Goal: Task Accomplishment & Management: Manage account settings

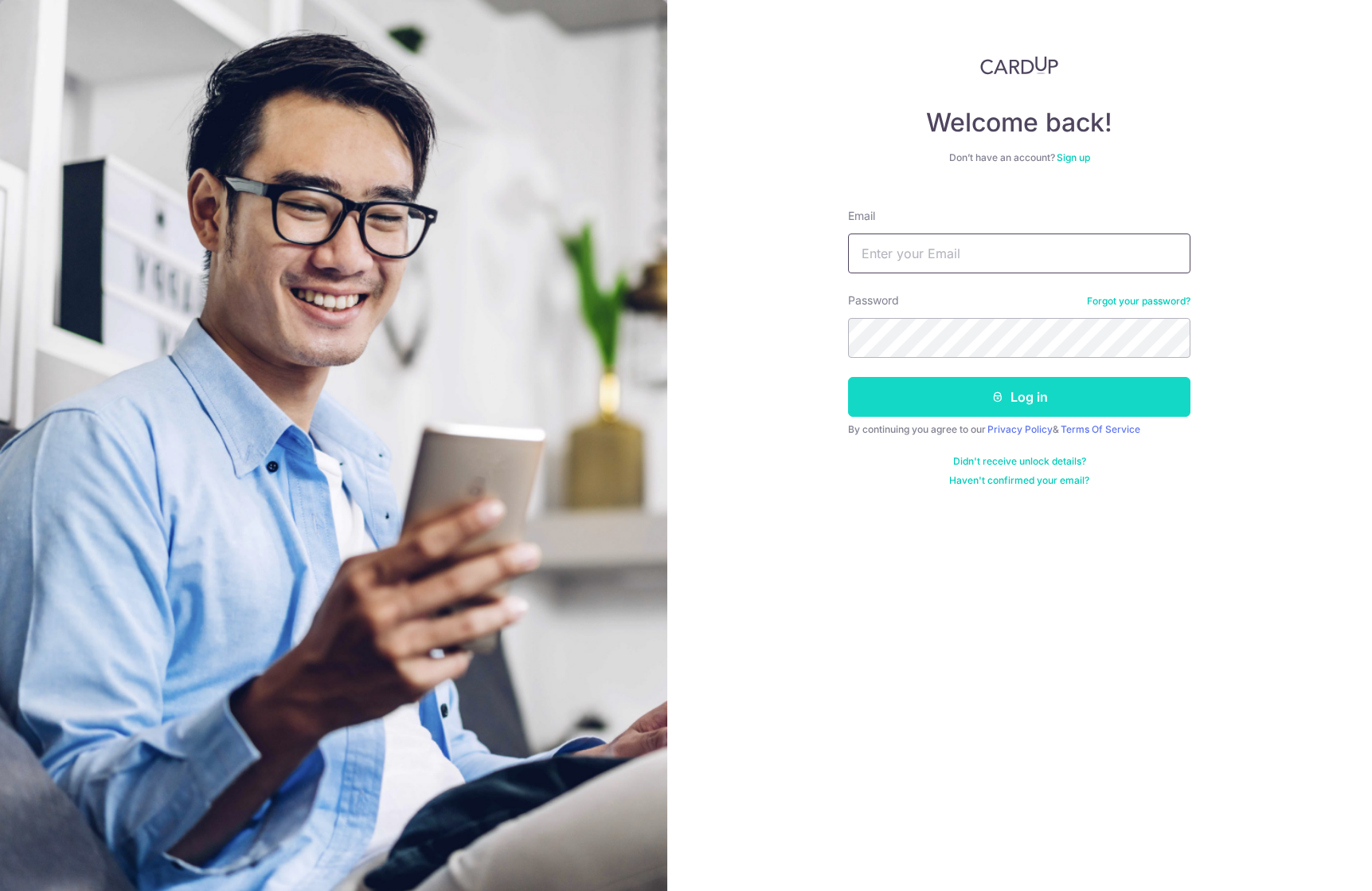
type input "[EMAIL_ADDRESS][DOMAIN_NAME]"
click at [1018, 392] on button "Log in" at bounding box center [1019, 396] width 342 height 40
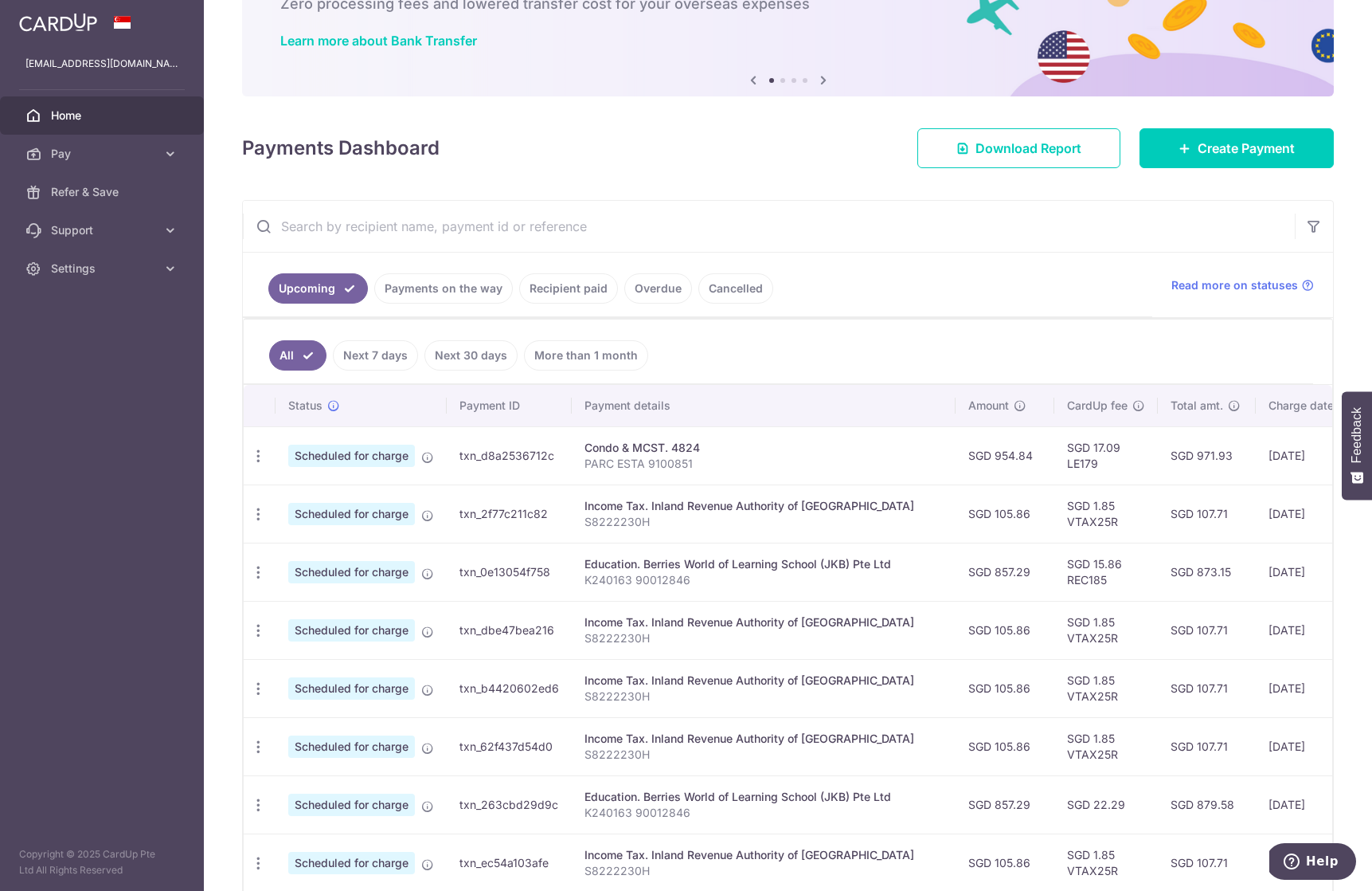
scroll to position [111, 0]
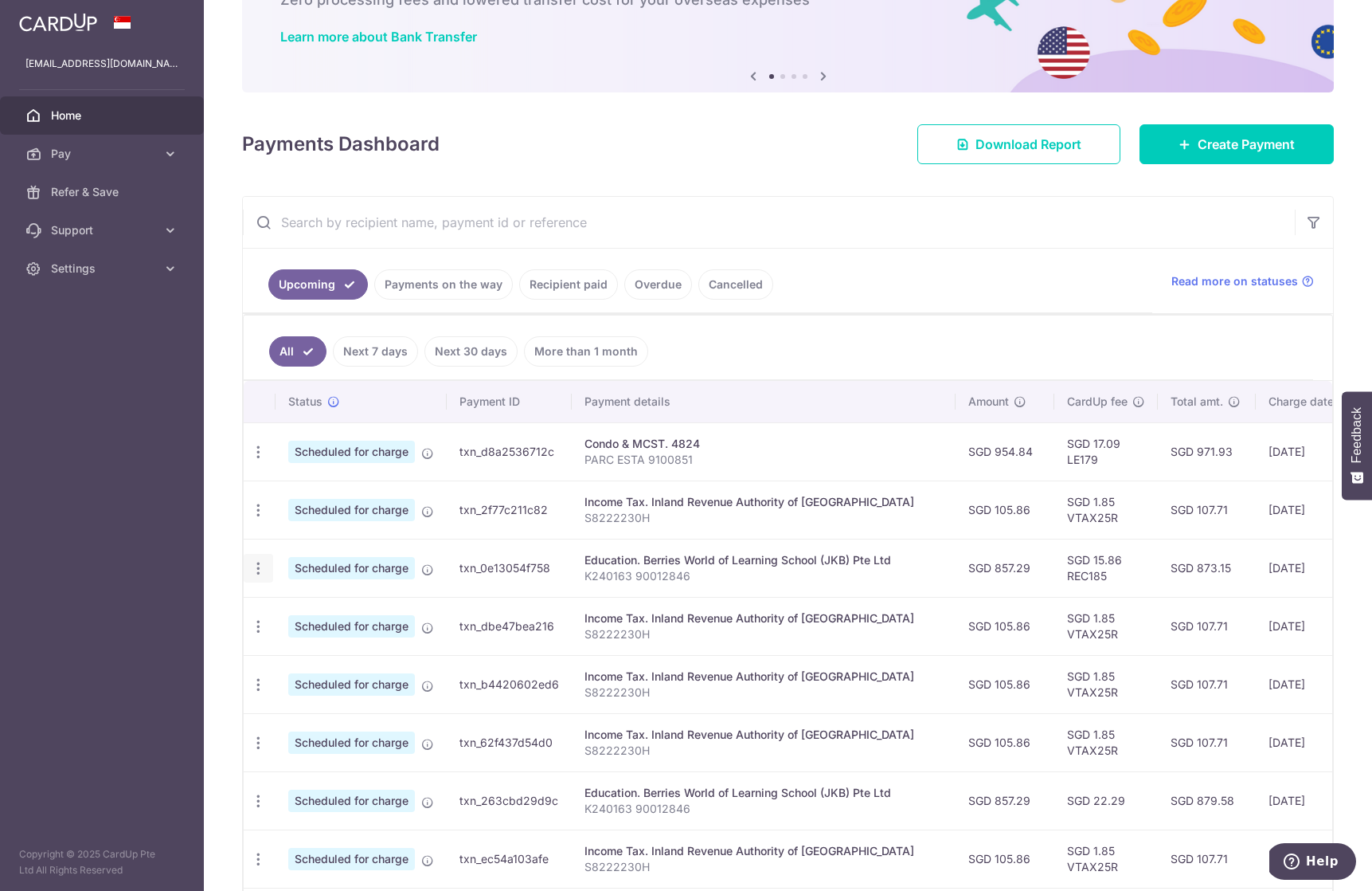
click at [257, 569] on icon "button" at bounding box center [258, 568] width 17 height 17
click at [342, 615] on span "Update payment" at bounding box center [343, 612] width 108 height 19
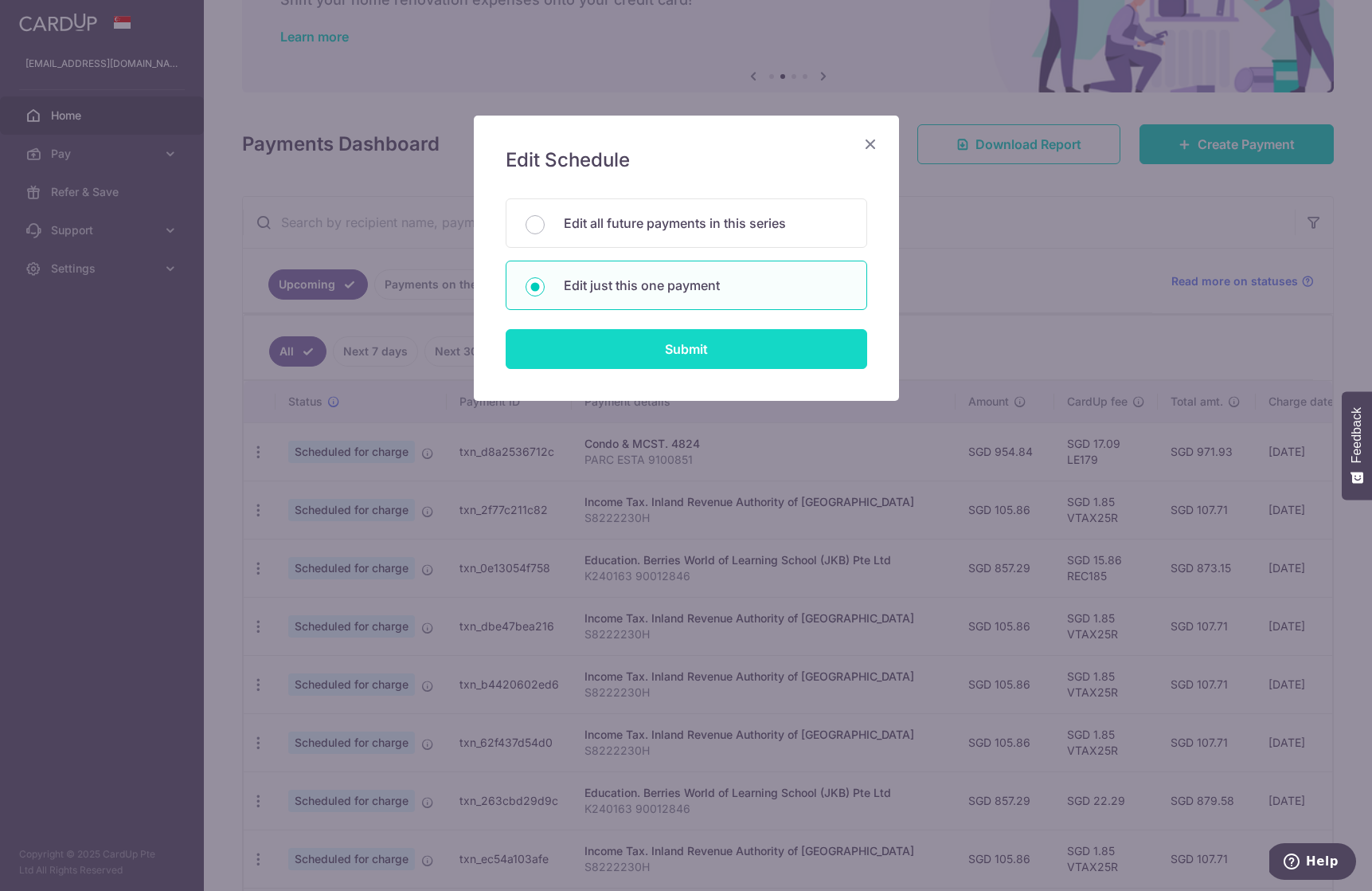
click at [662, 349] on input "Submit" at bounding box center [687, 348] width 362 height 40
radio input "true"
type input "857.29"
type input "16/11/2025"
type input "K240163 90012846"
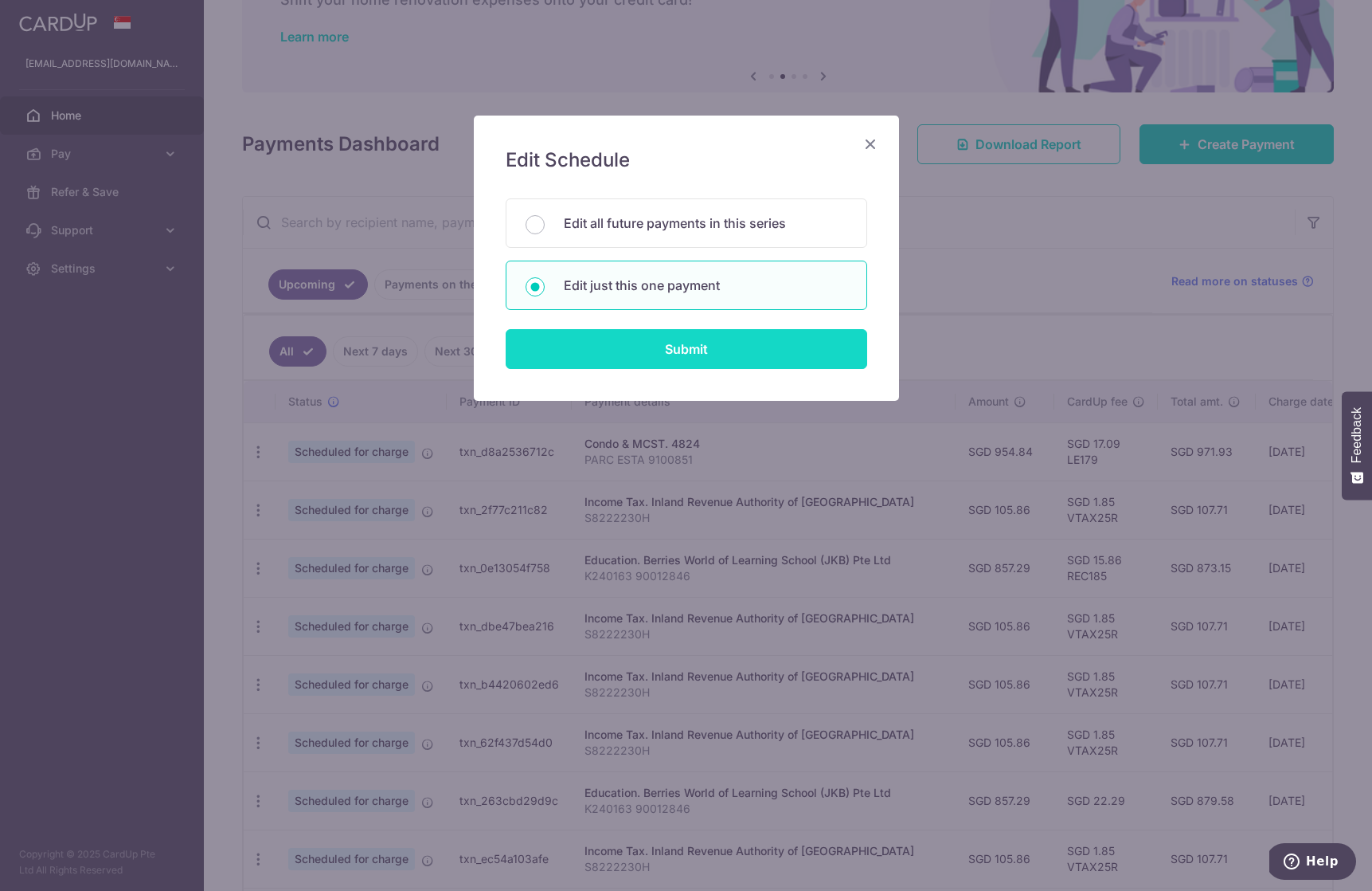
type input "REC185"
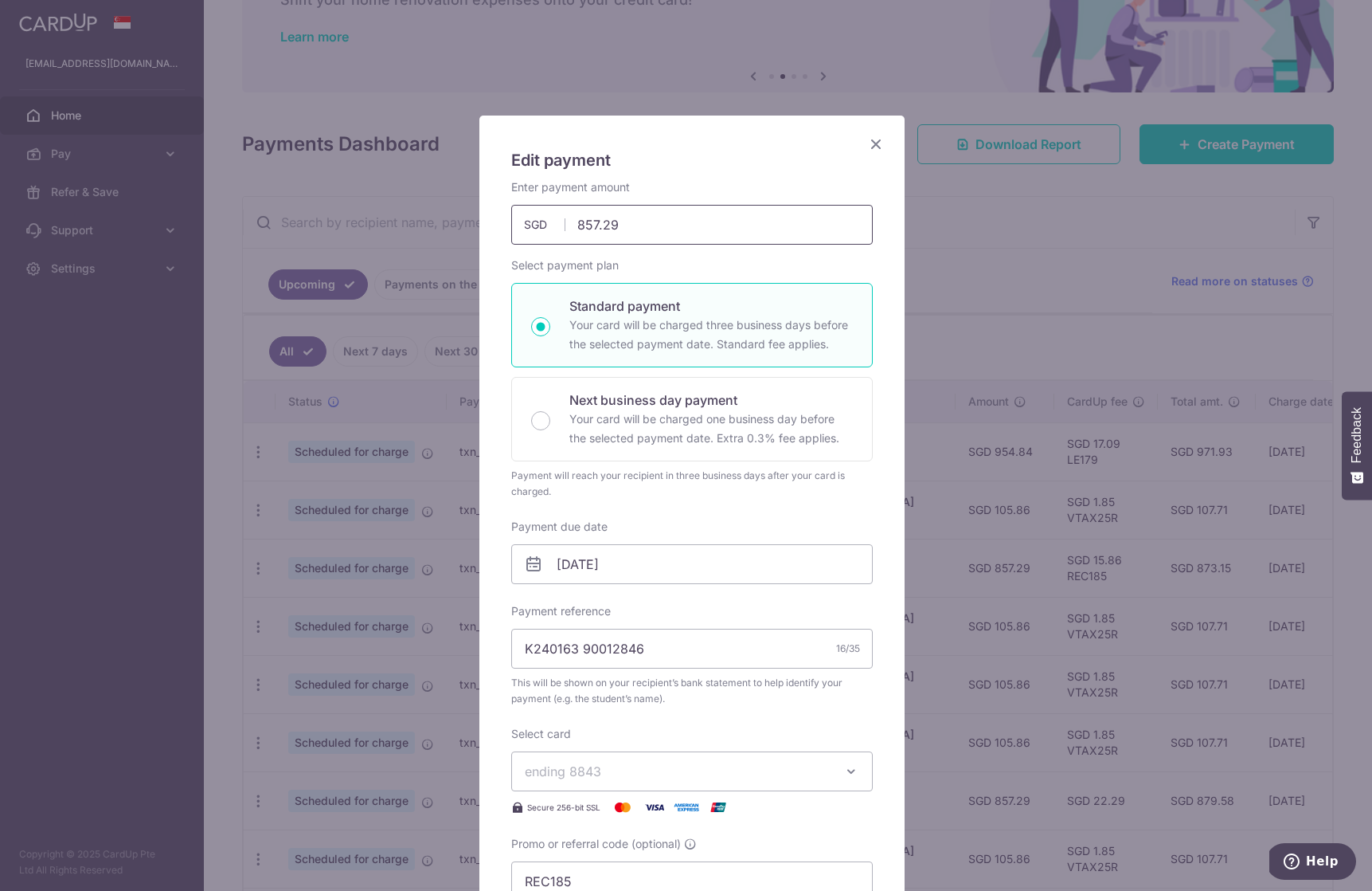
click at [663, 227] on input "857.29" at bounding box center [692, 224] width 362 height 40
type input "8"
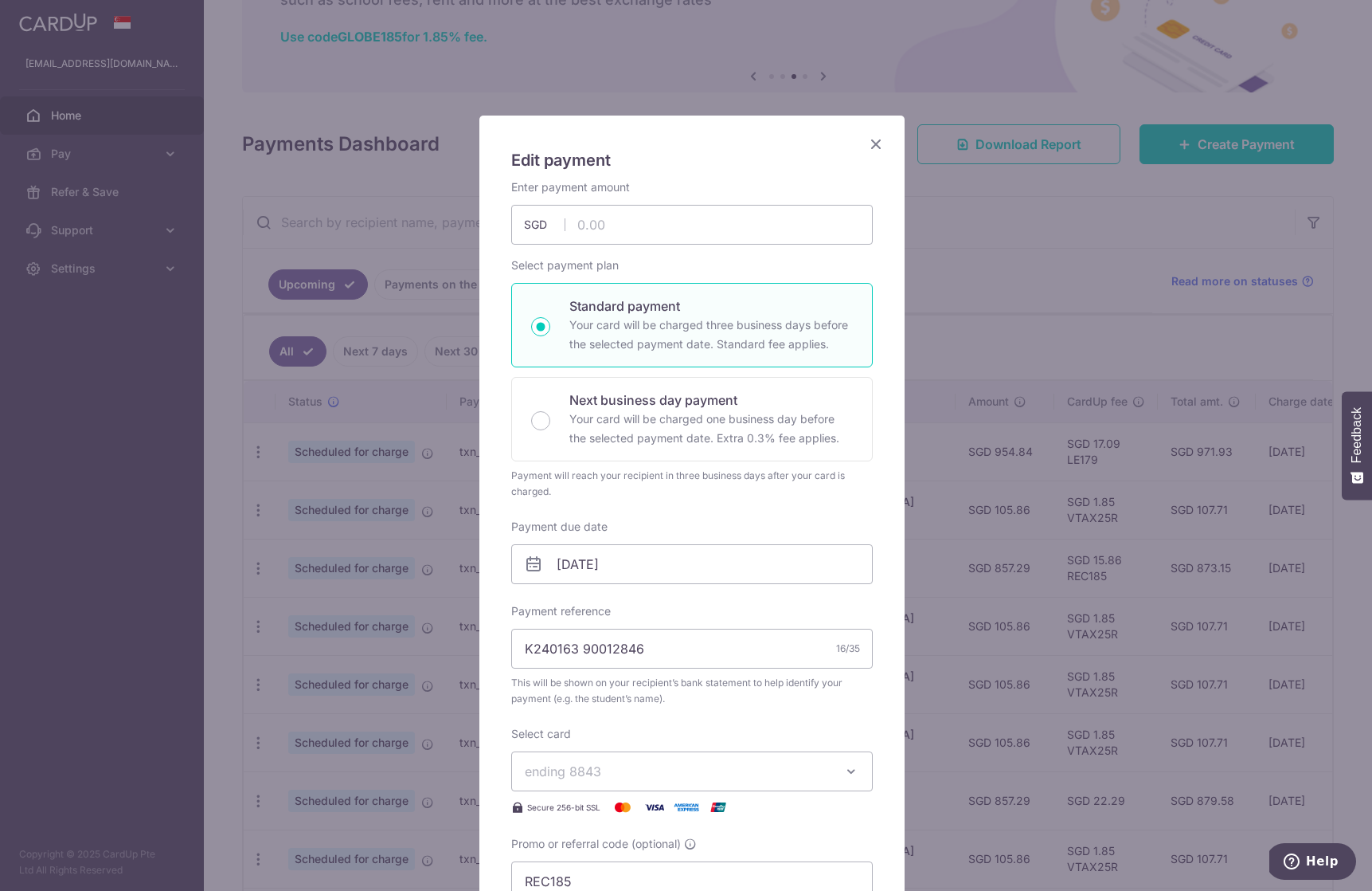
click at [870, 140] on icon "Close" at bounding box center [876, 144] width 19 height 20
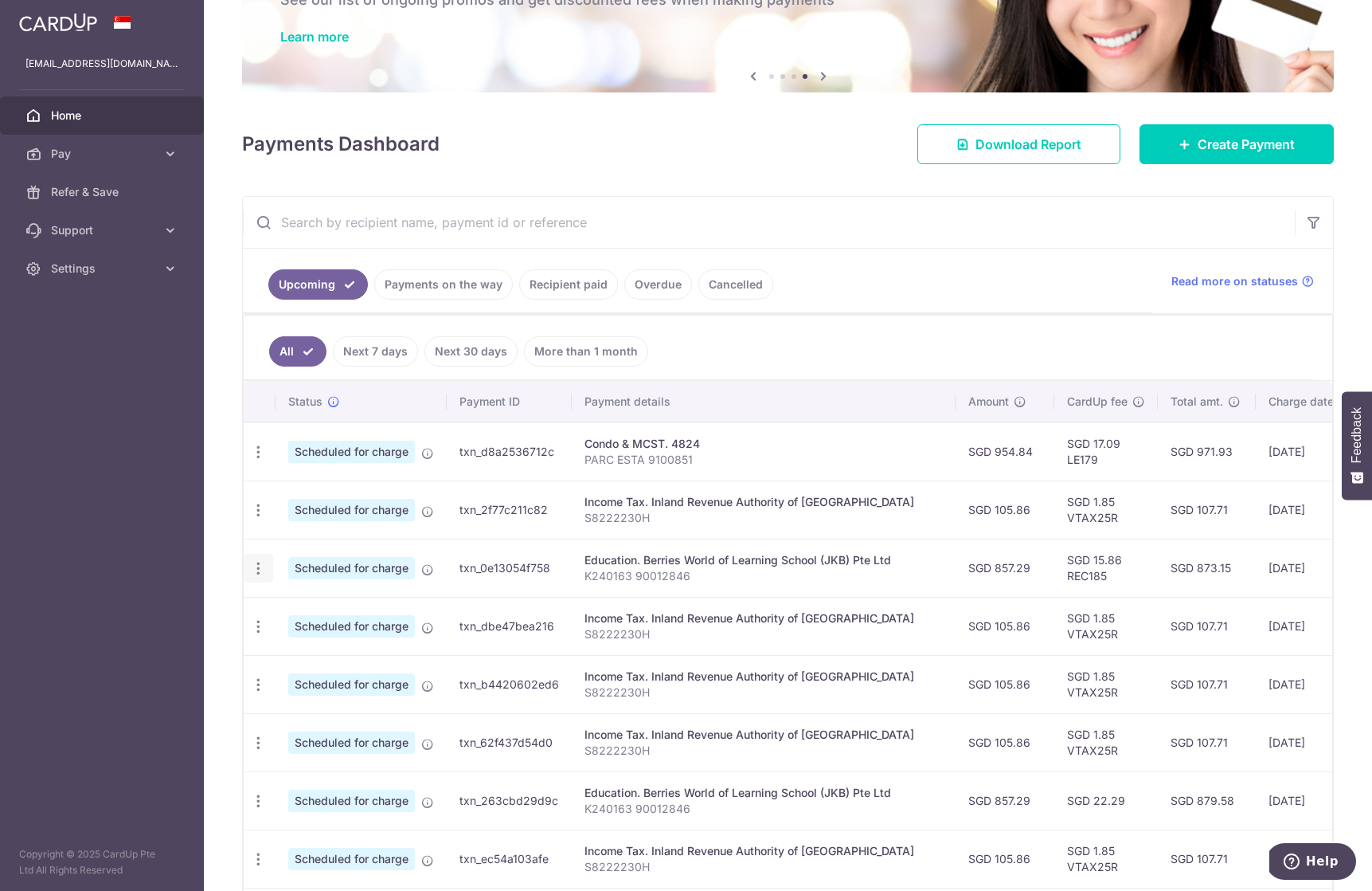
click at [262, 565] on icon "button" at bounding box center [258, 568] width 17 height 17
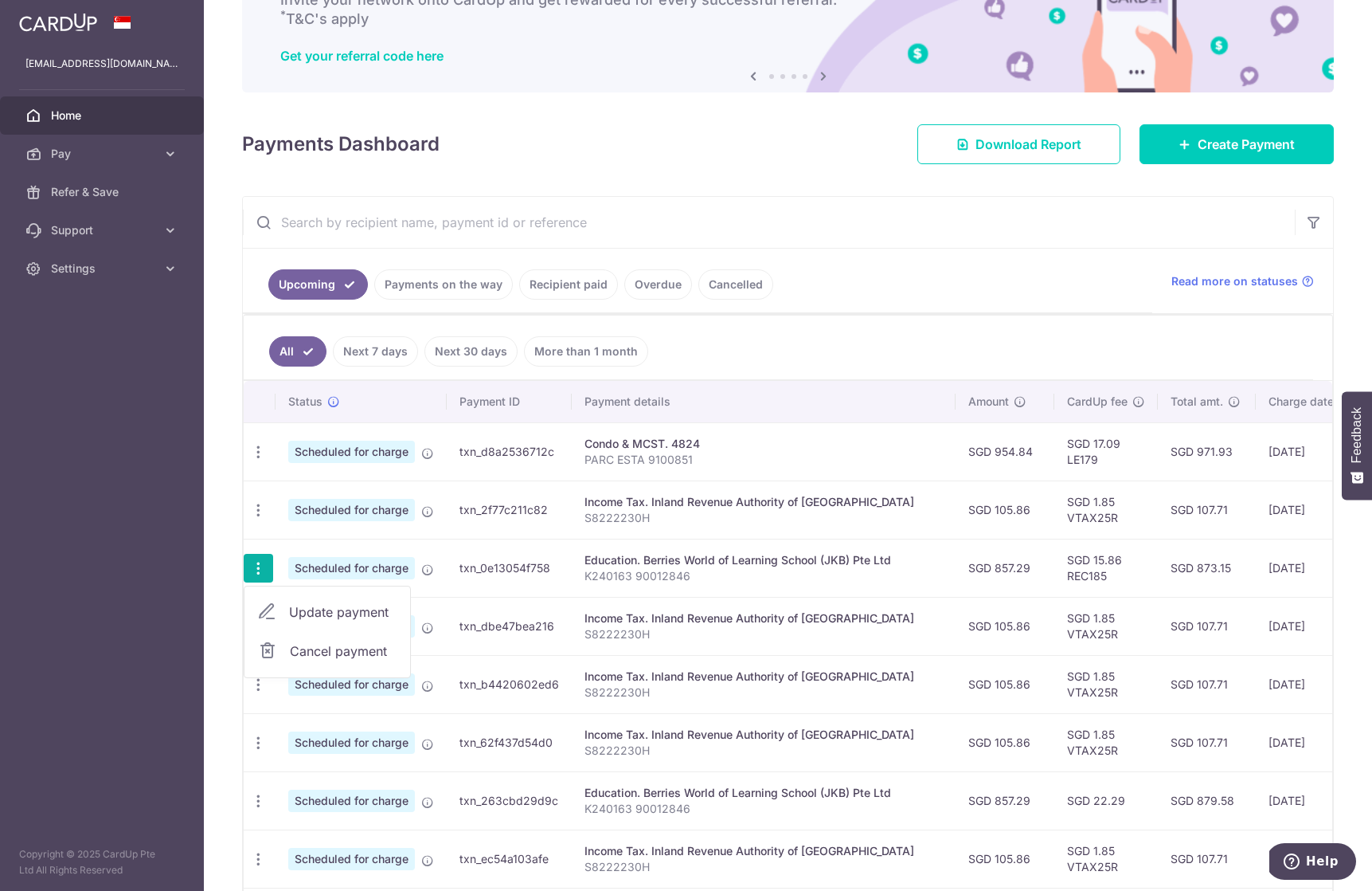
click at [338, 610] on span "Update payment" at bounding box center [343, 612] width 108 height 19
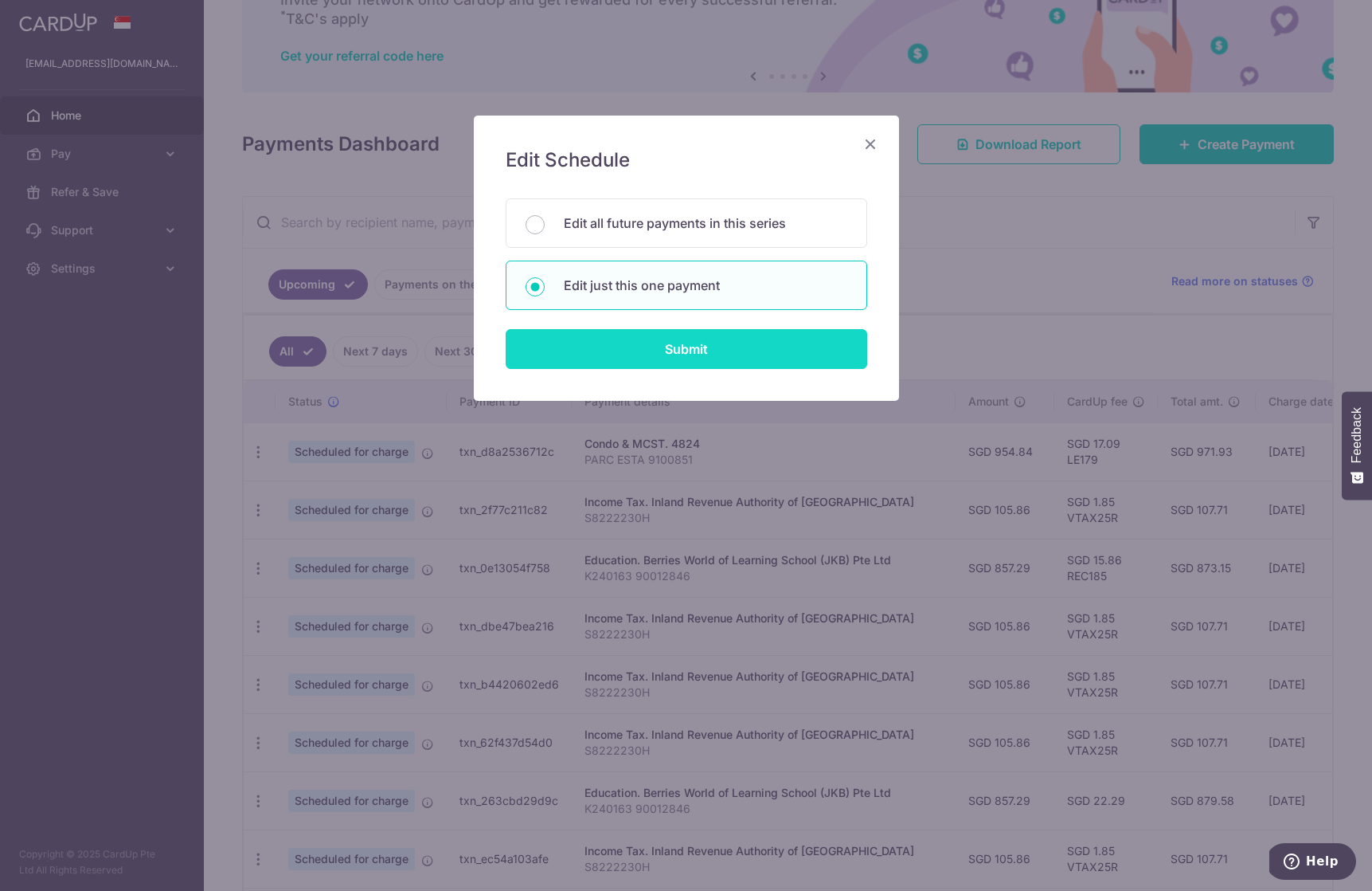
click at [652, 352] on input "Submit" at bounding box center [687, 348] width 362 height 40
type input "857.29"
radio input "true"
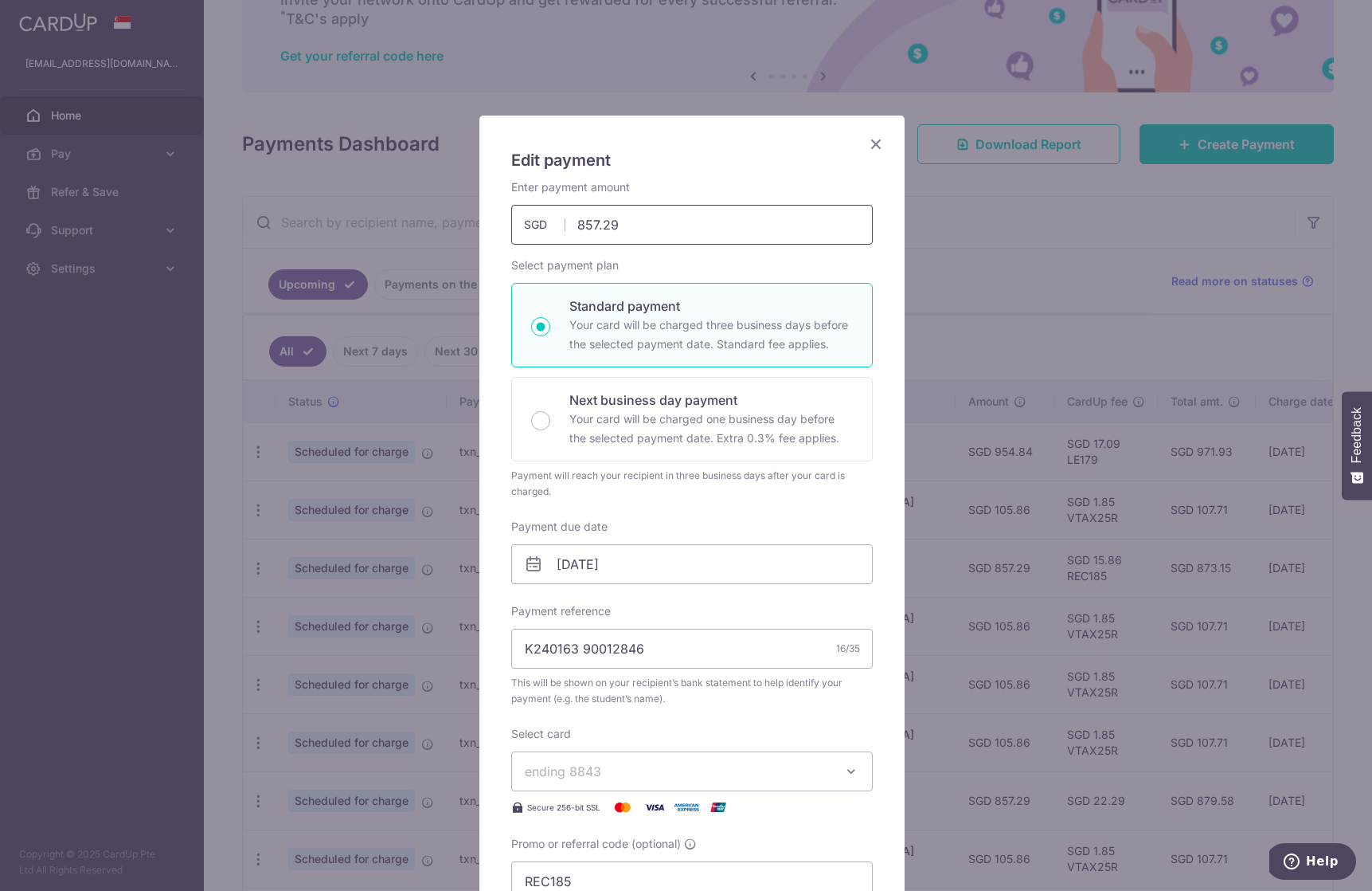
drag, startPoint x: 645, startPoint y: 227, endPoint x: 473, endPoint y: 230, distance: 172.0
click at [479, 230] on div "Edit payment By clicking apply, you will make changes to all payments to Berrie…" at bounding box center [692, 646] width 427 height 1062
type input "994.08"
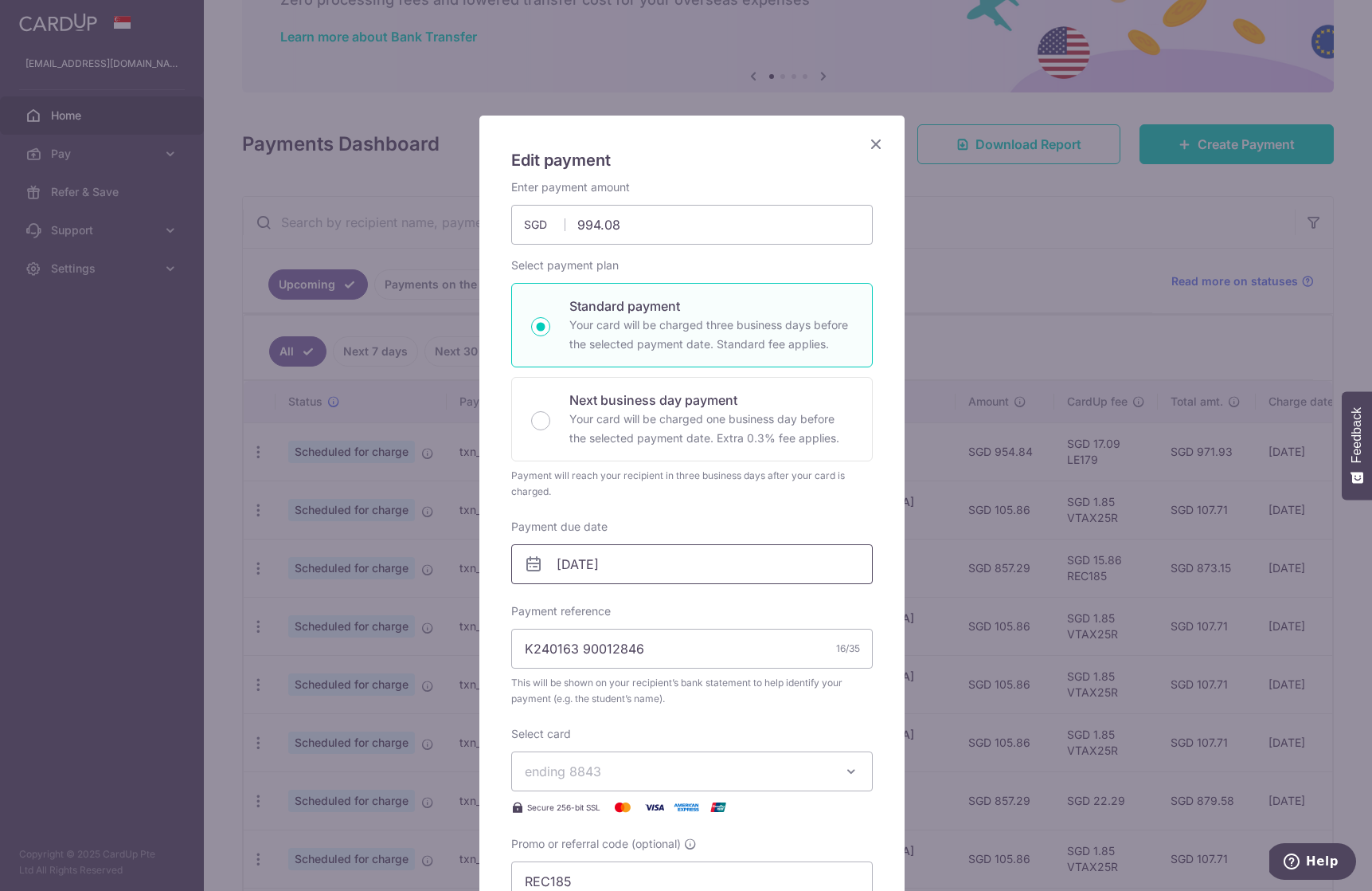
click at [631, 565] on input "16/11/2025" at bounding box center [692, 564] width 362 height 40
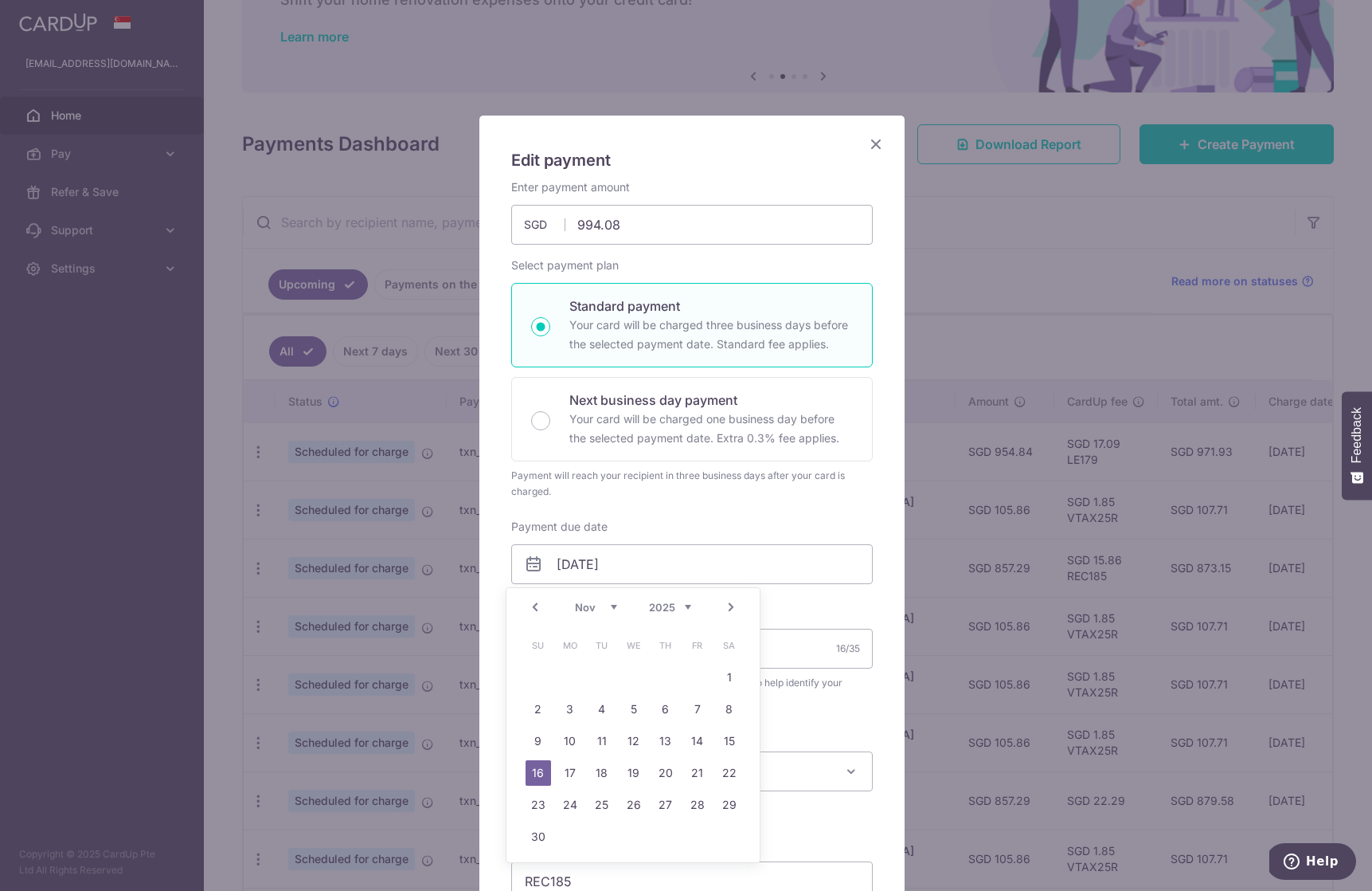
click at [613, 608] on select "Oct Nov Dec" at bounding box center [596, 607] width 42 height 12
click at [697, 741] on link "17" at bounding box center [697, 741] width 26 height 26
type input "[DATE]"
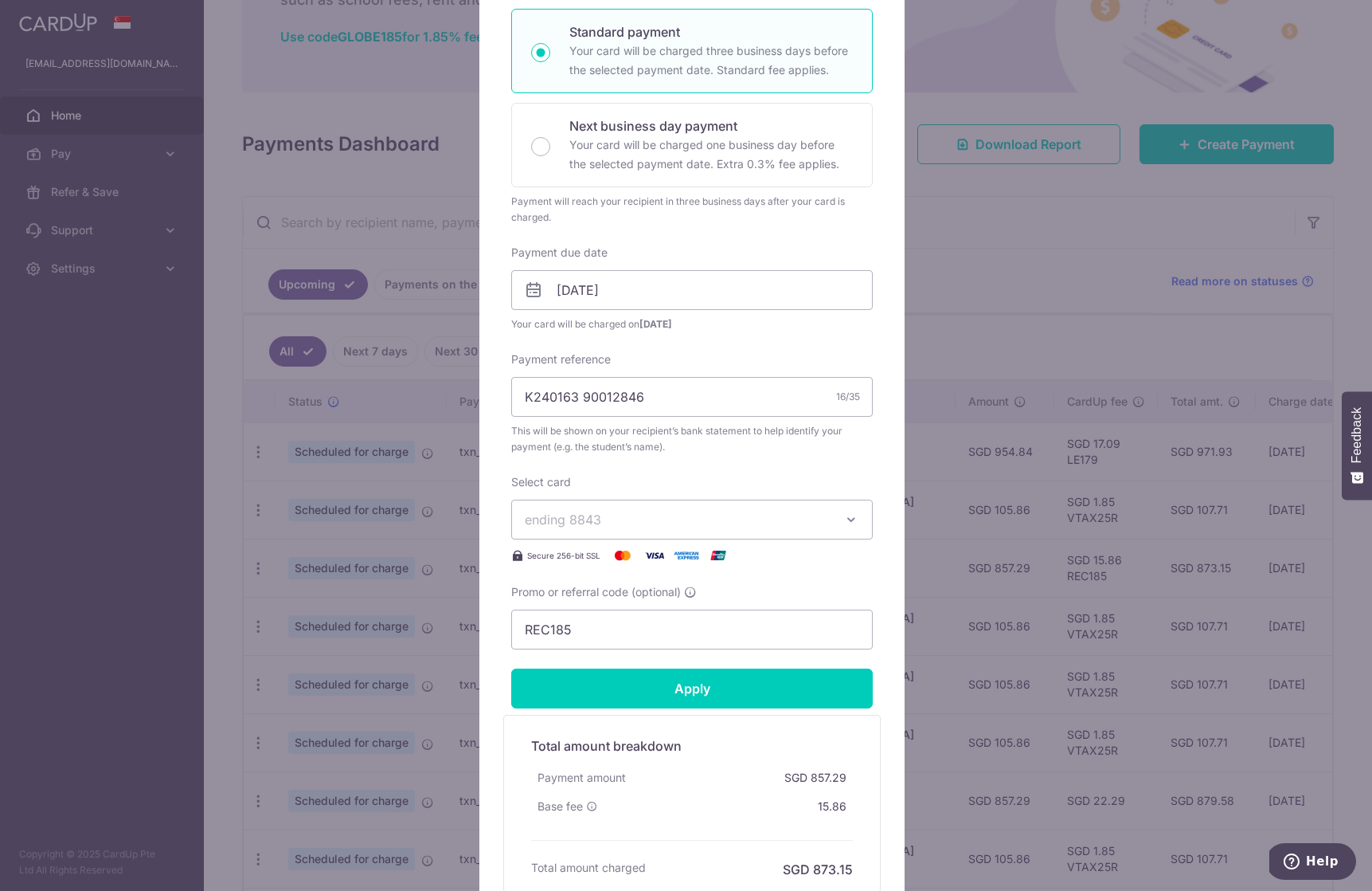
scroll to position [281, 0]
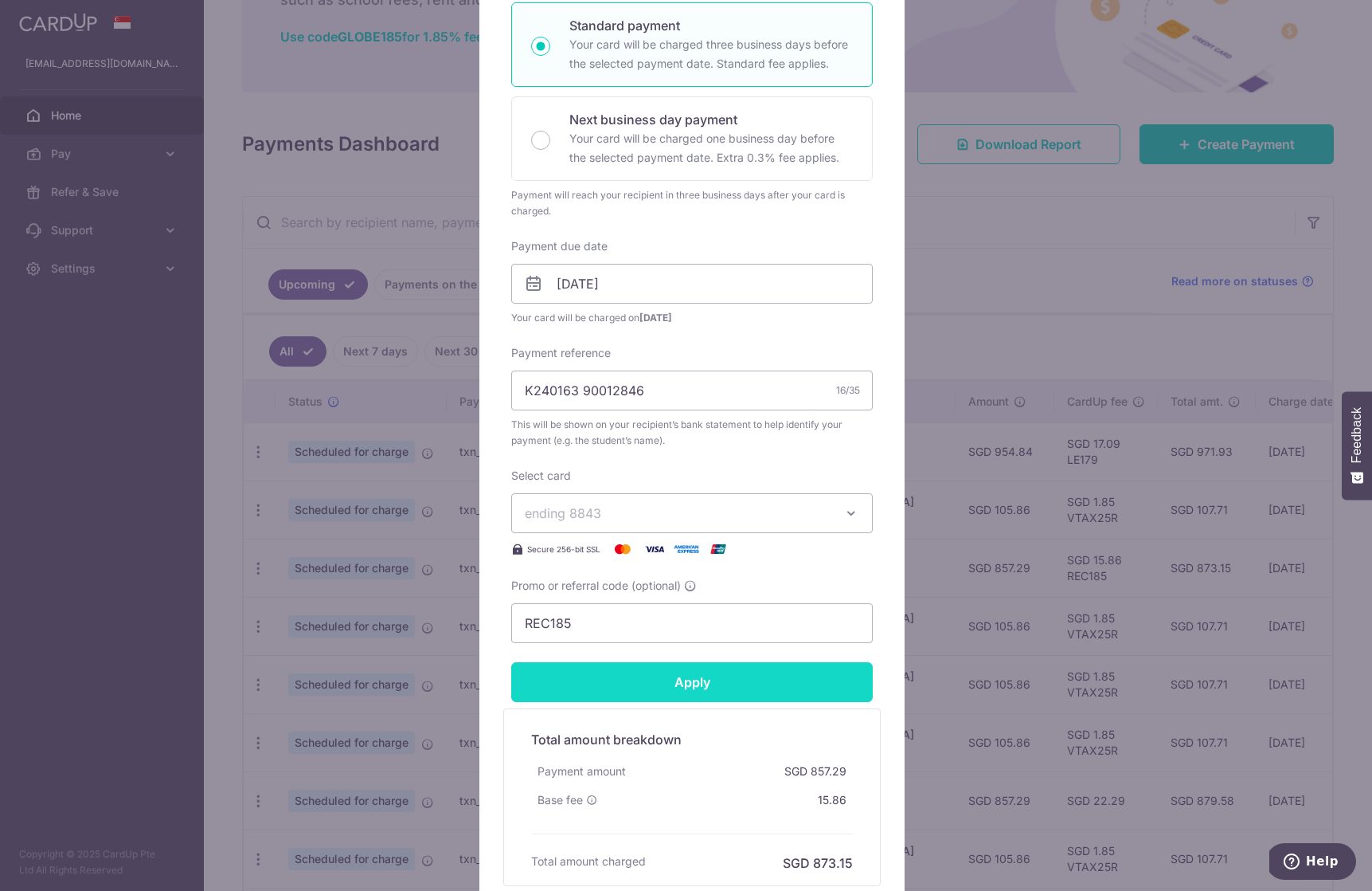
click at [713, 688] on input "Apply" at bounding box center [692, 682] width 362 height 40
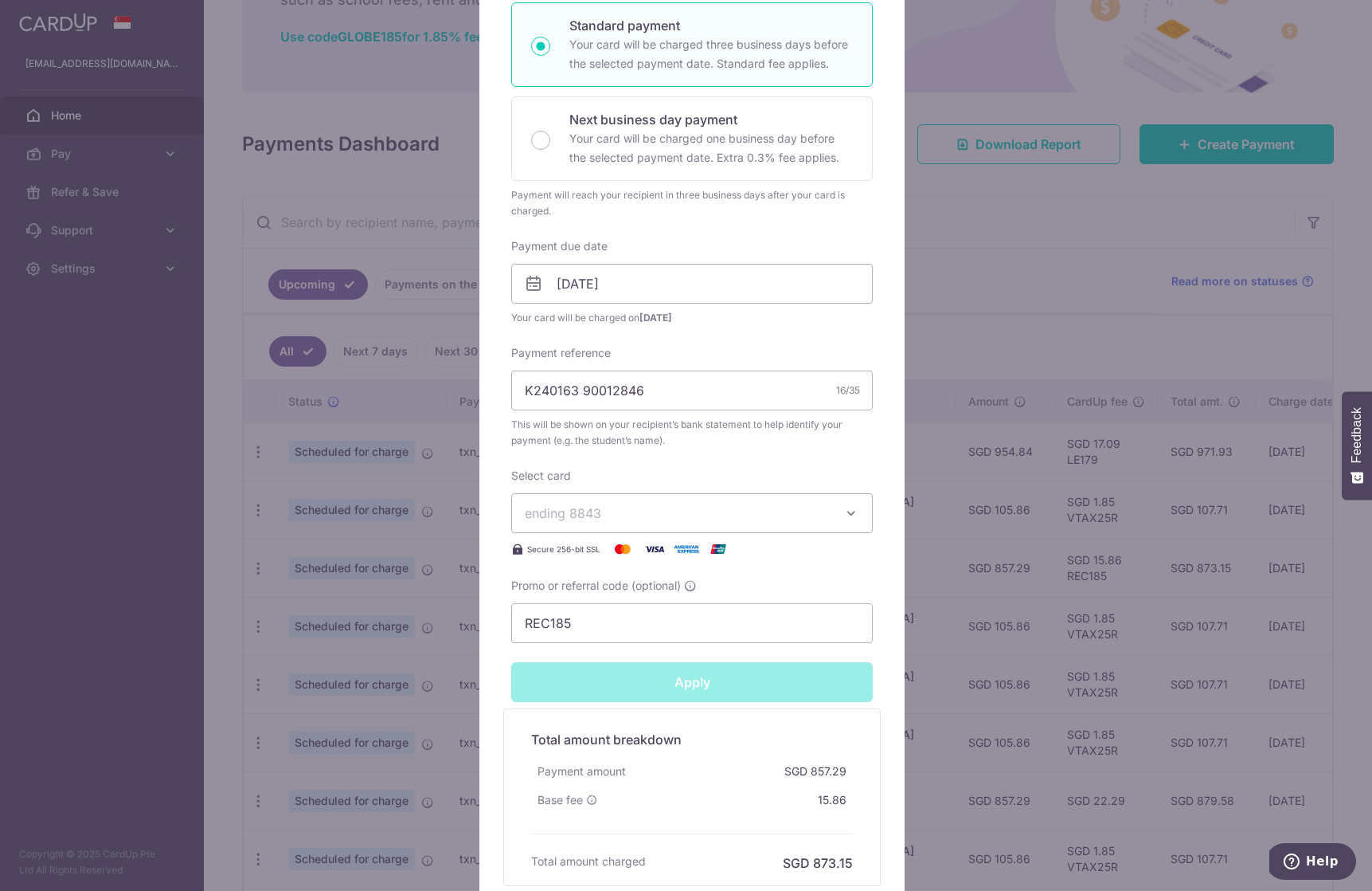
type input "Successfully Applied"
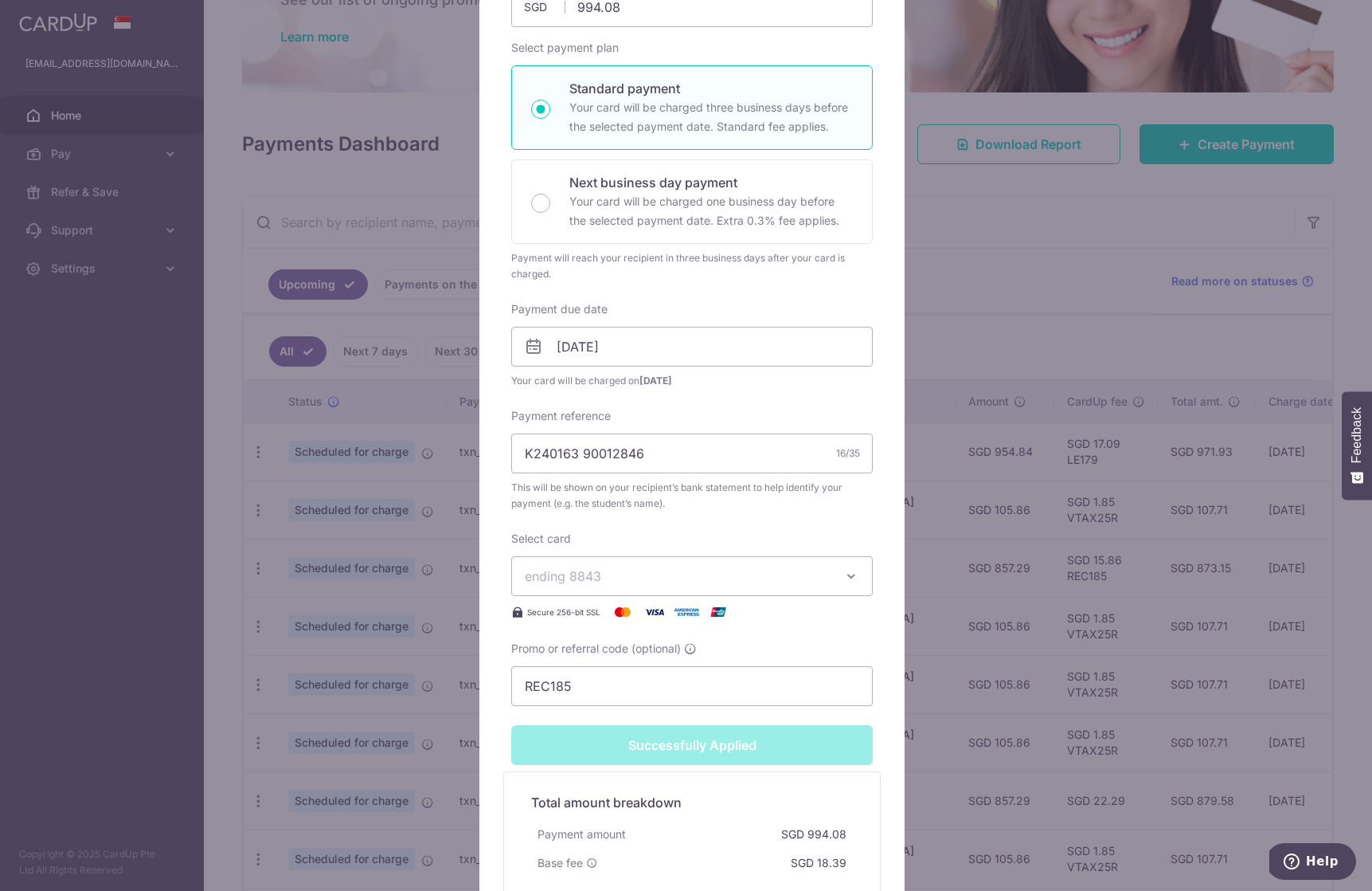
scroll to position [0, 0]
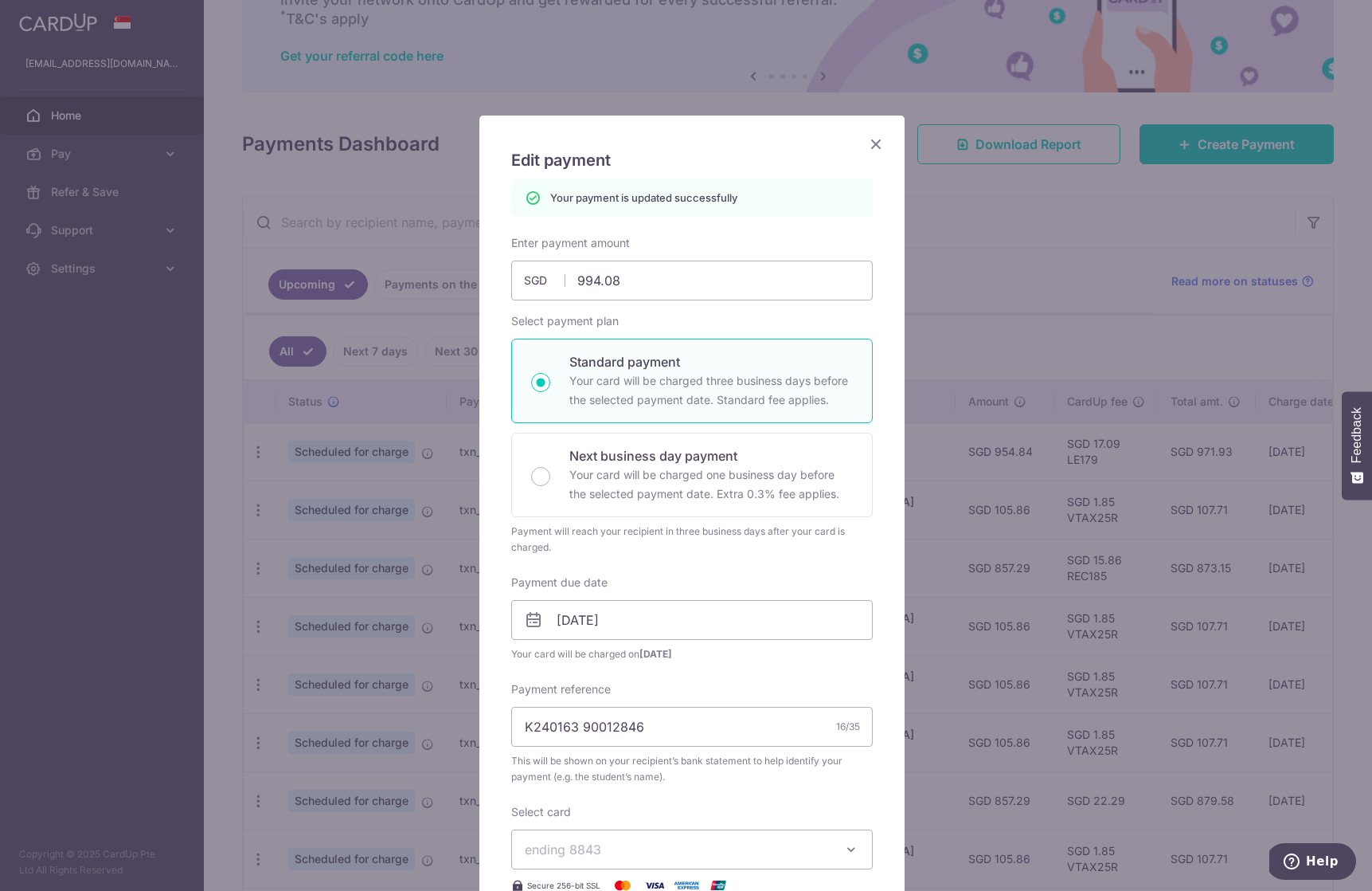
click at [872, 145] on icon "Close" at bounding box center [876, 144] width 19 height 20
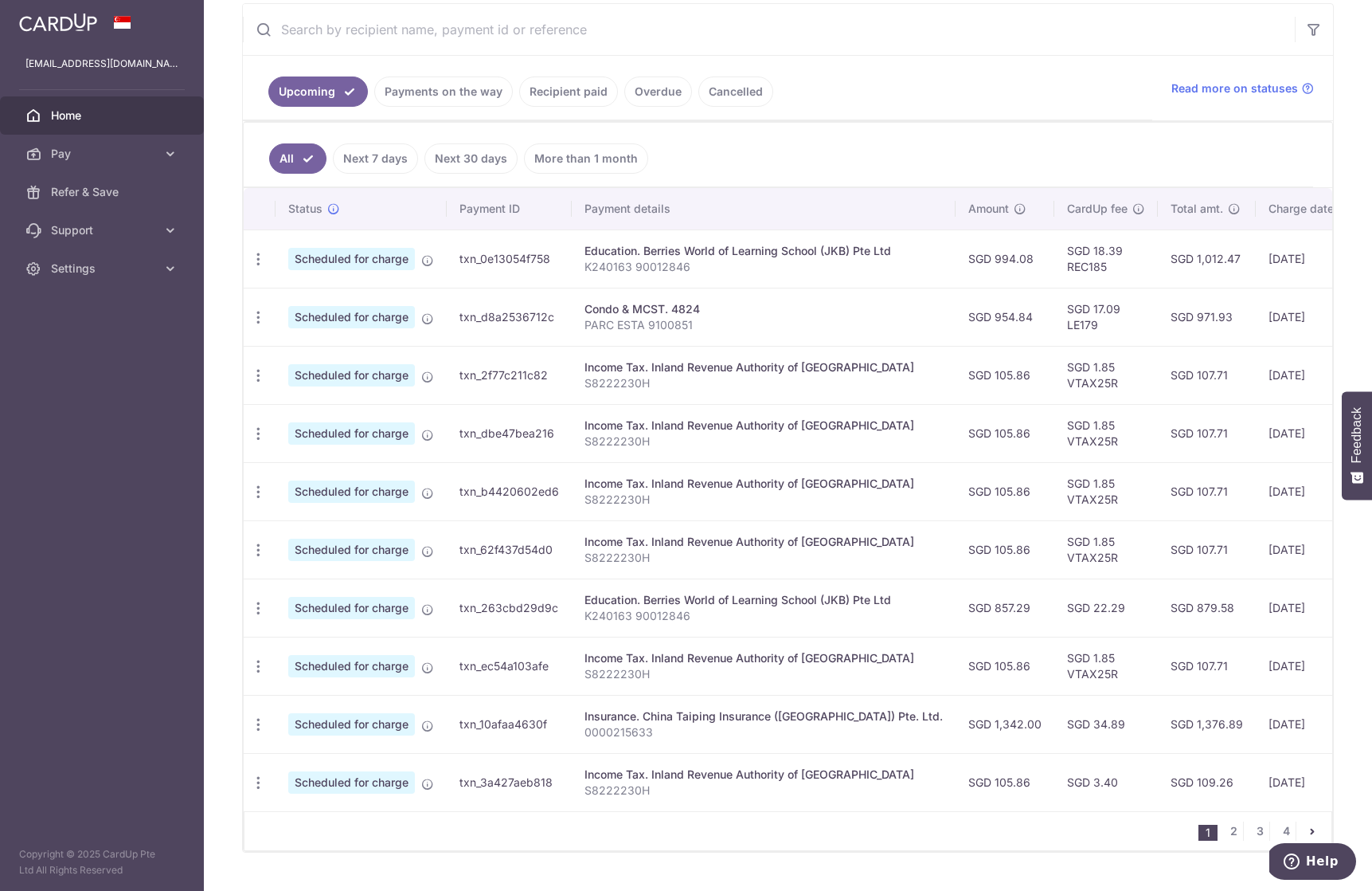
scroll to position [281, 0]
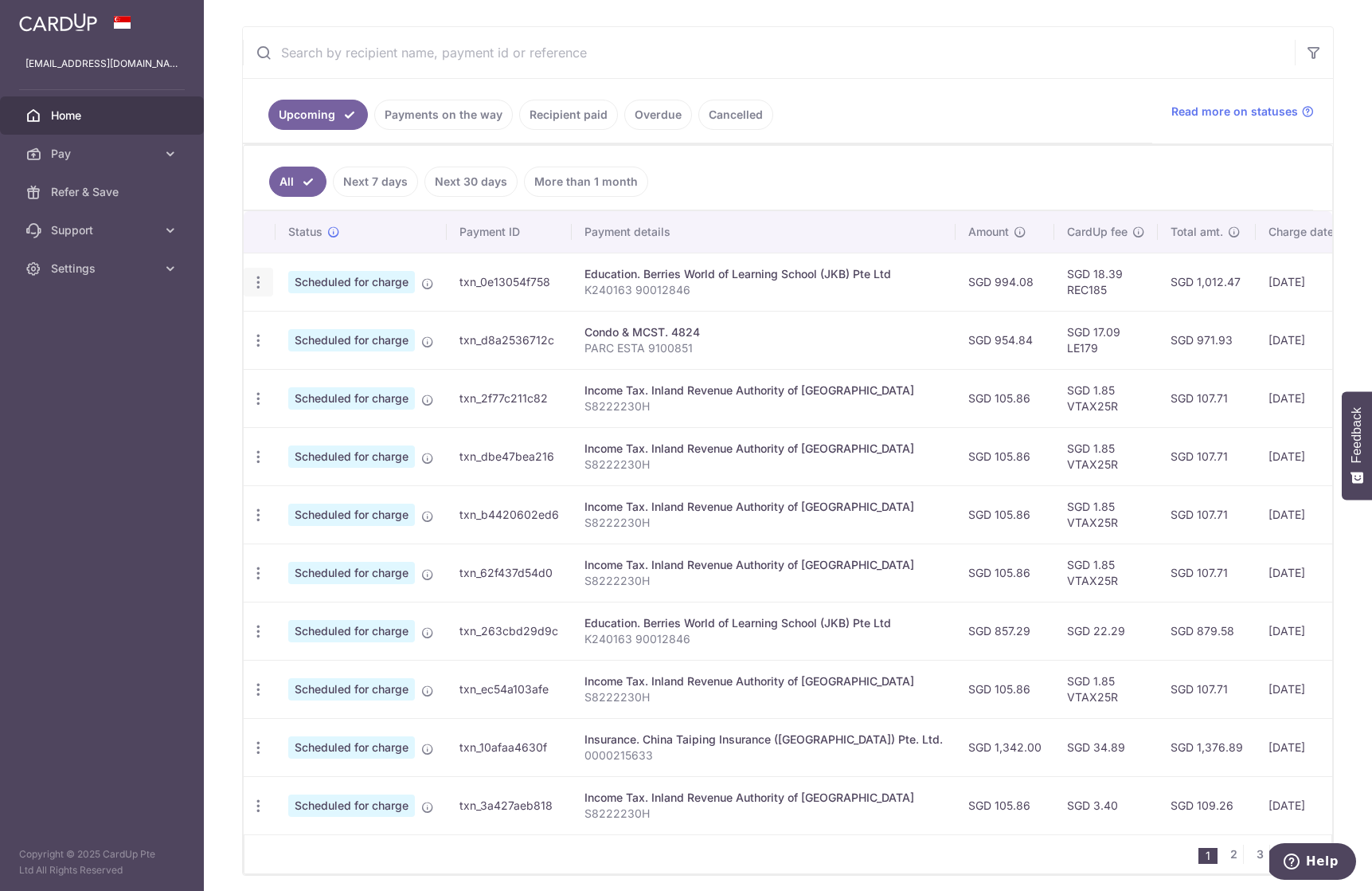
click at [259, 279] on icon "button" at bounding box center [258, 282] width 17 height 17
click at [310, 318] on span "Update payment" at bounding box center [343, 326] width 108 height 19
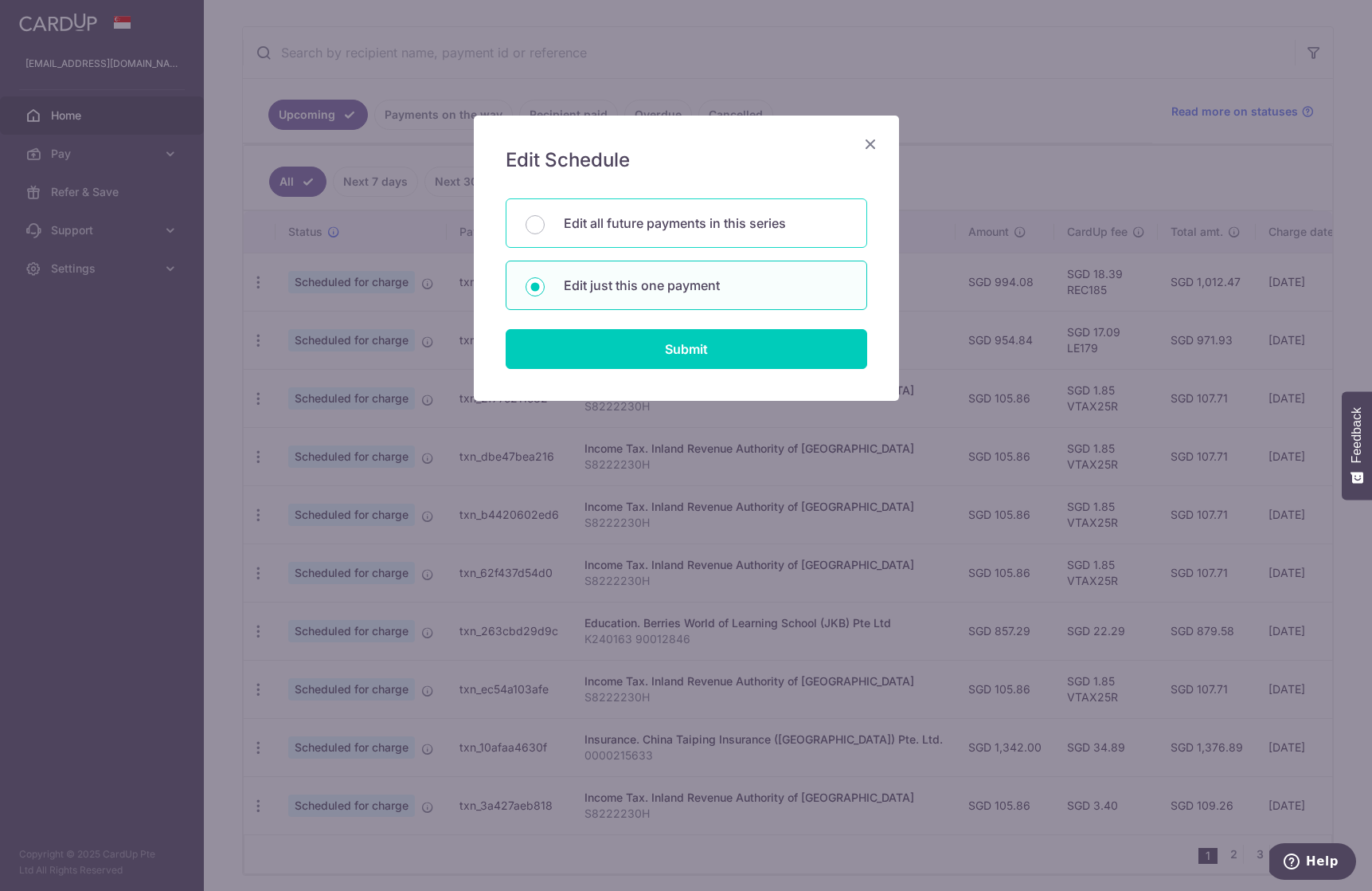
click at [605, 221] on p "Edit all future payments in this series" at bounding box center [706, 223] width 284 height 19
click at [545, 221] on input "Edit all future payments in this series" at bounding box center [535, 225] width 19 height 19
radio input "true"
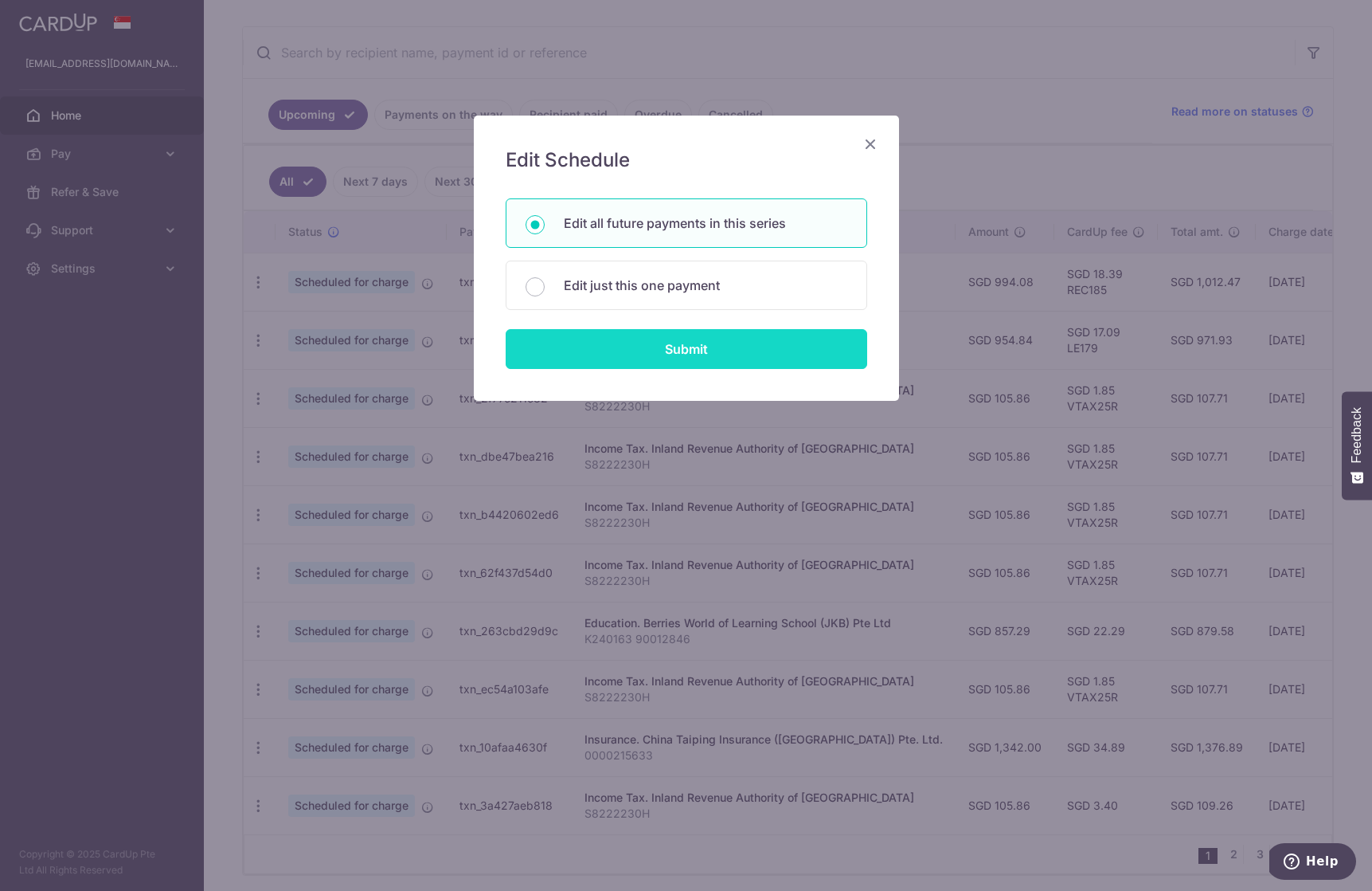
click at [666, 353] on input "Submit" at bounding box center [687, 348] width 362 height 40
radio input "true"
type input "994.08"
type input "K240163 90012846"
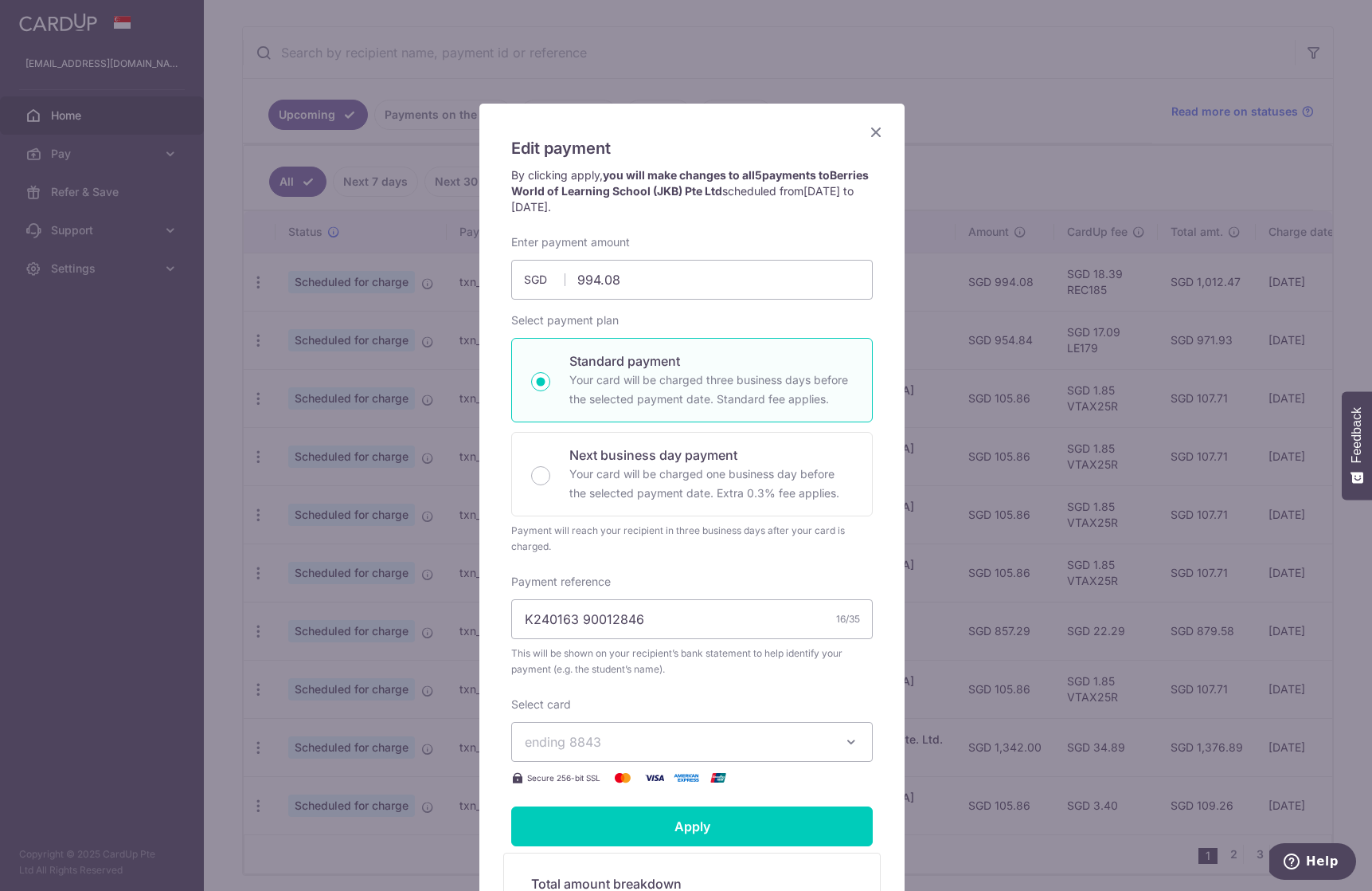
scroll to position [0, 0]
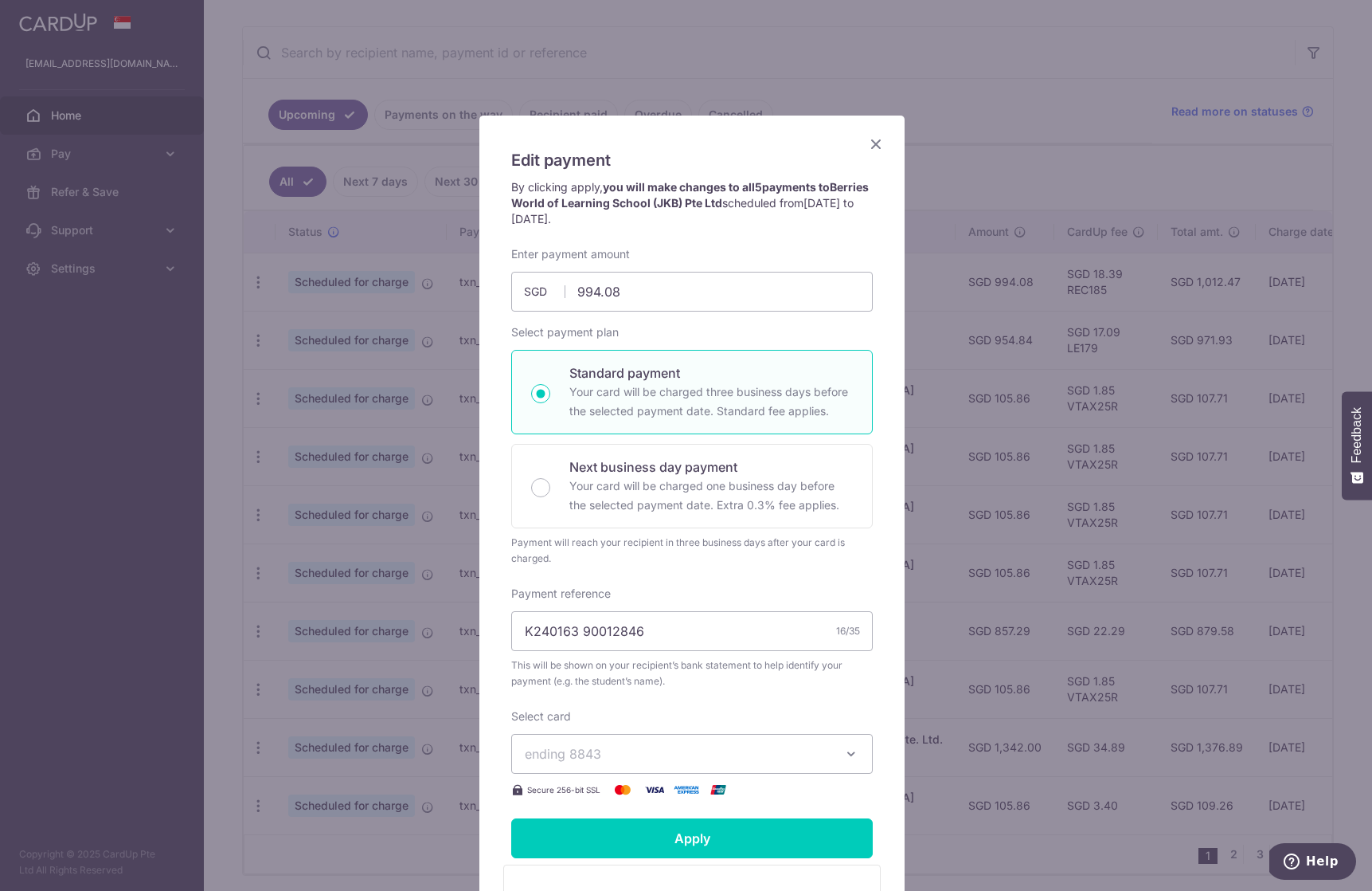
click at [873, 147] on icon "Close" at bounding box center [876, 144] width 19 height 20
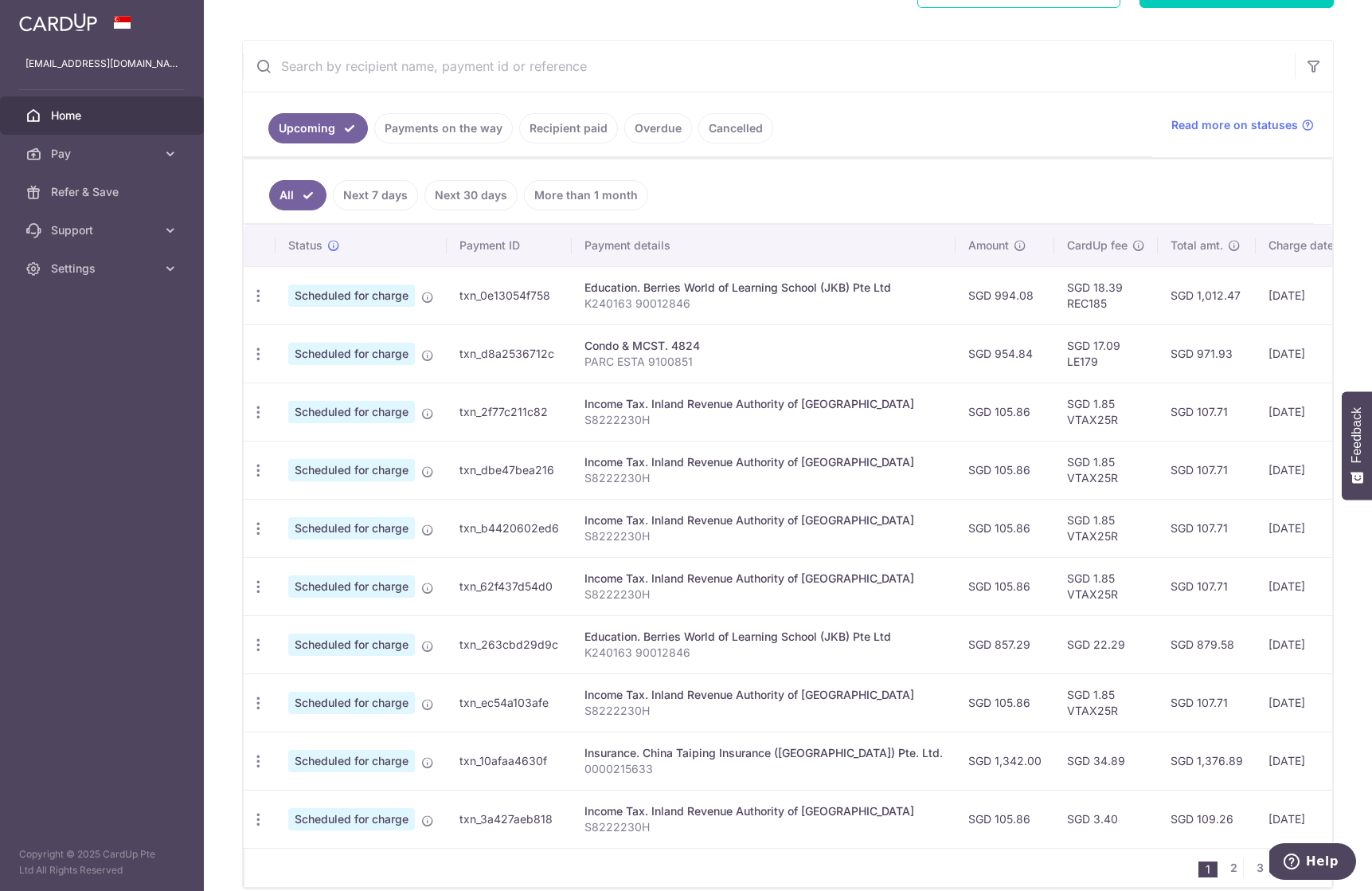
scroll to position [350, 0]
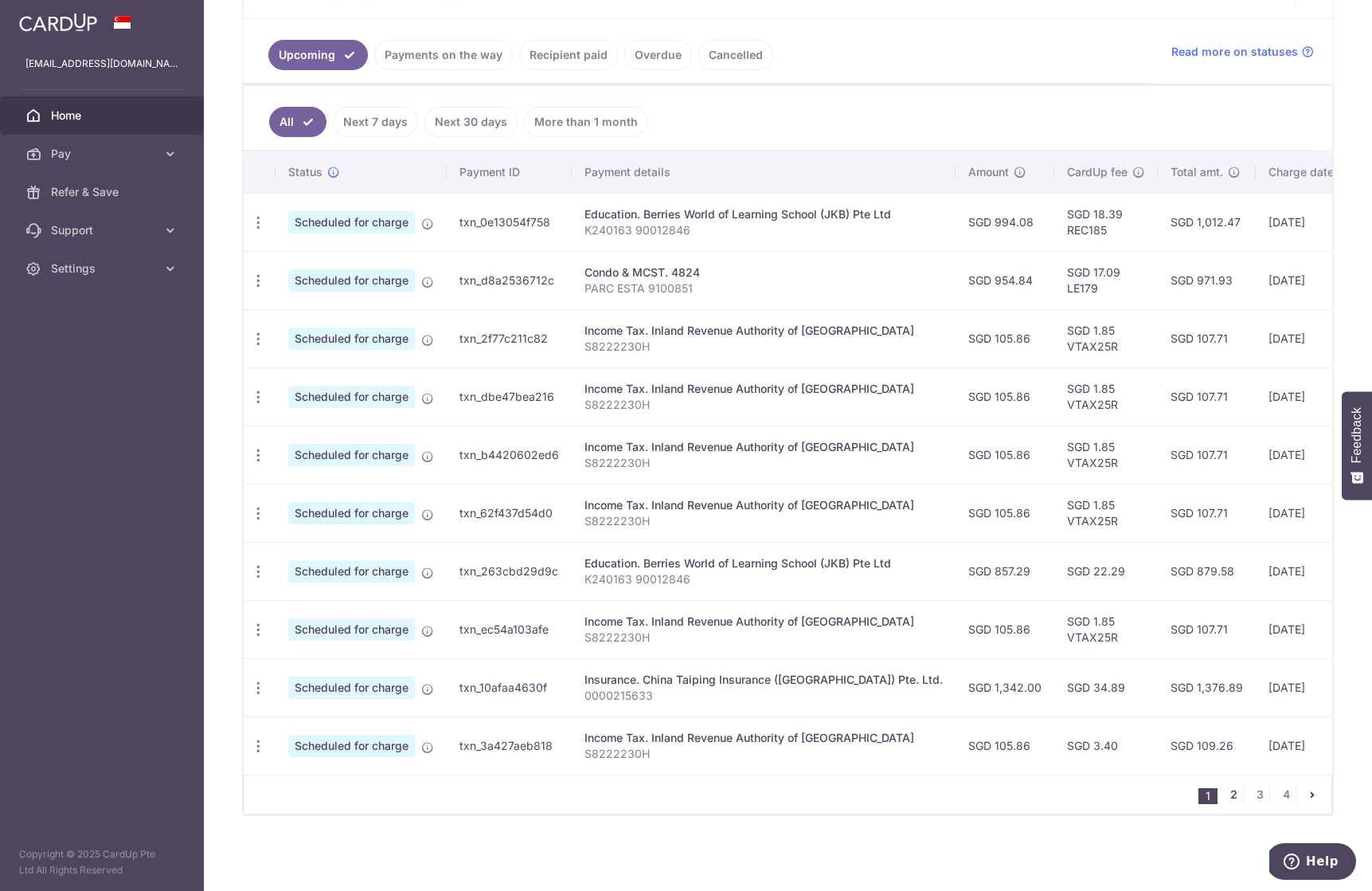
click at [1224, 792] on link "2" at bounding box center [1234, 795] width 19 height 19
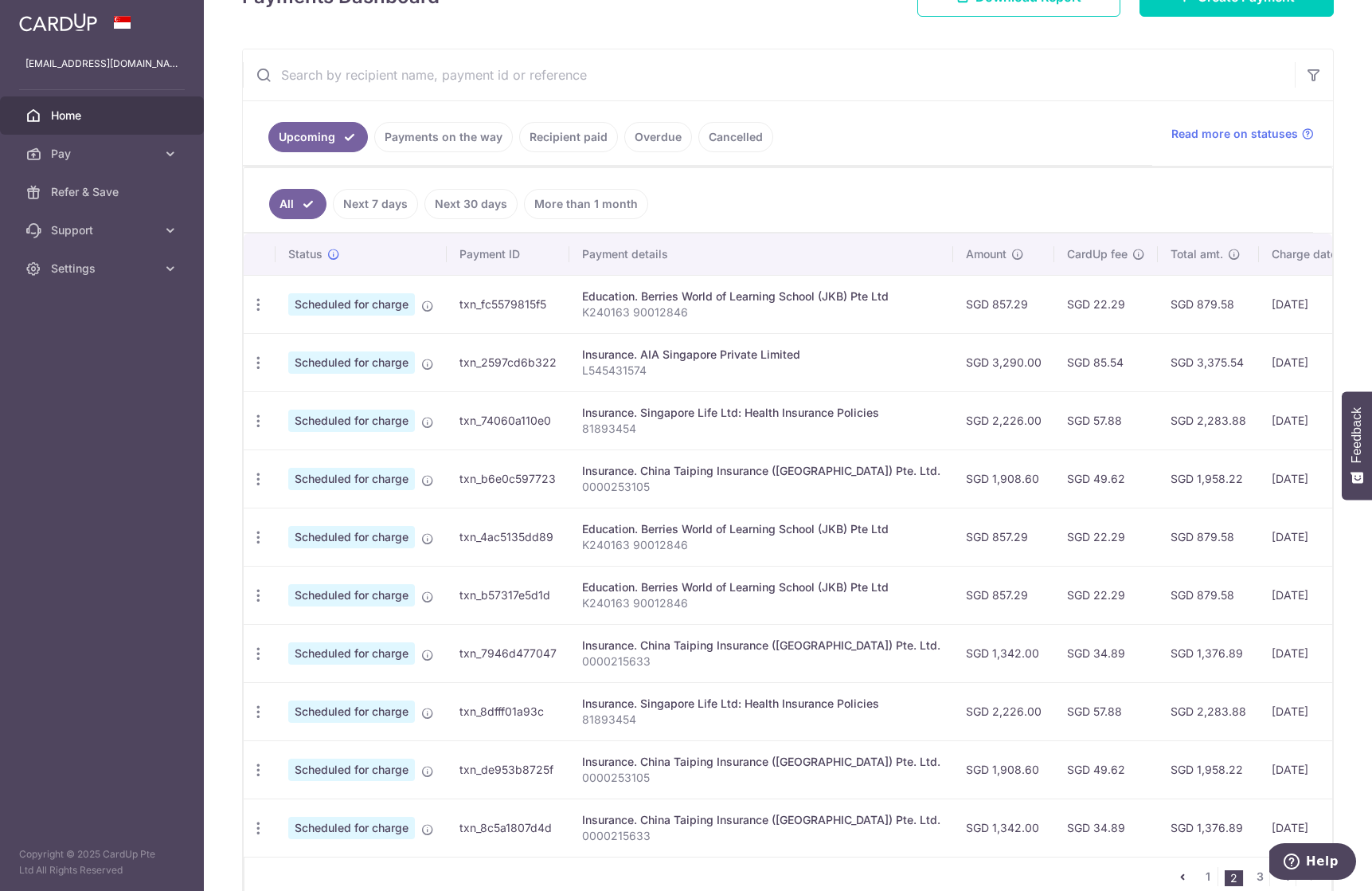
scroll to position [342, 0]
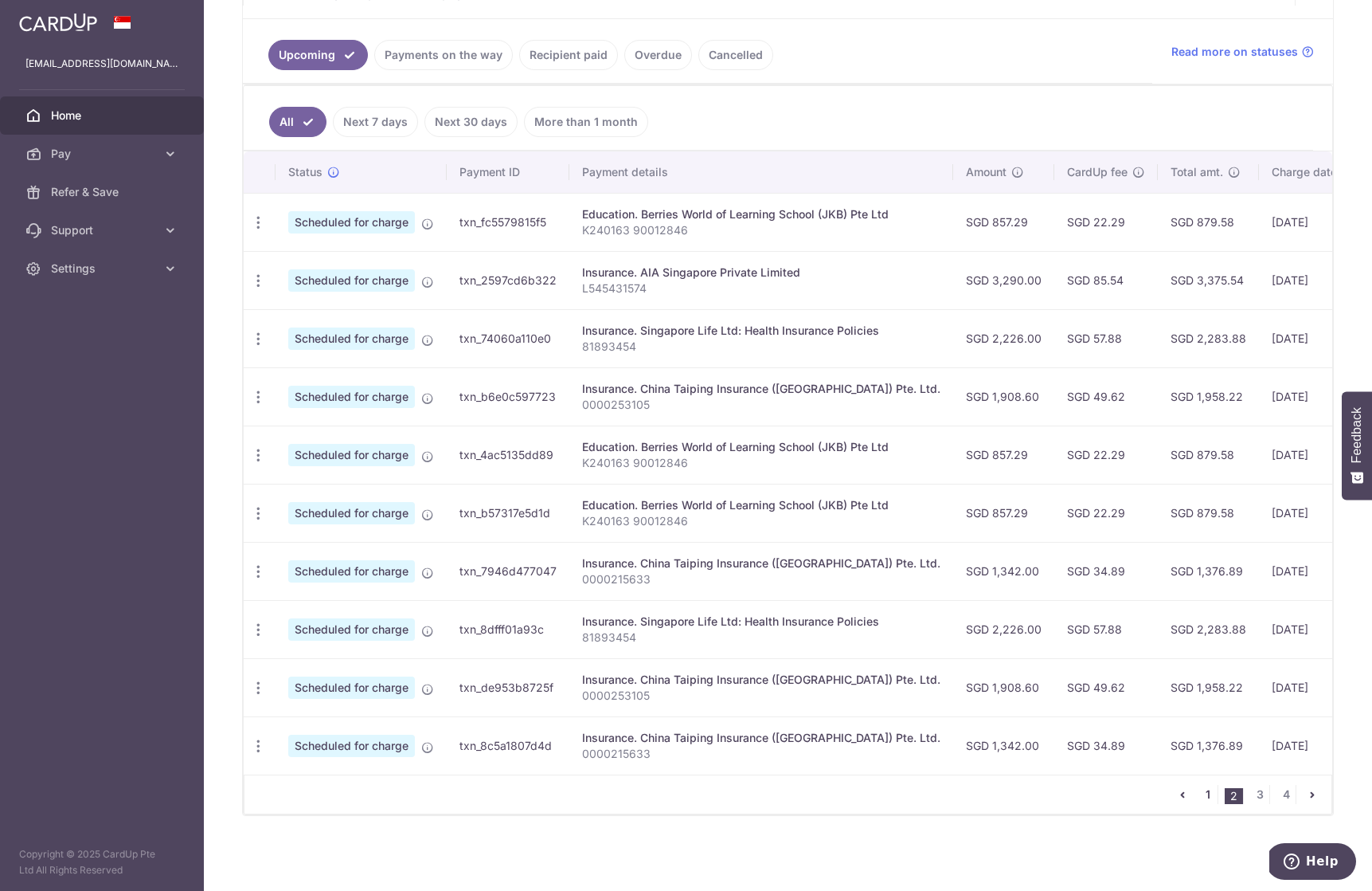
click at [1204, 801] on link "1" at bounding box center [1208, 795] width 19 height 19
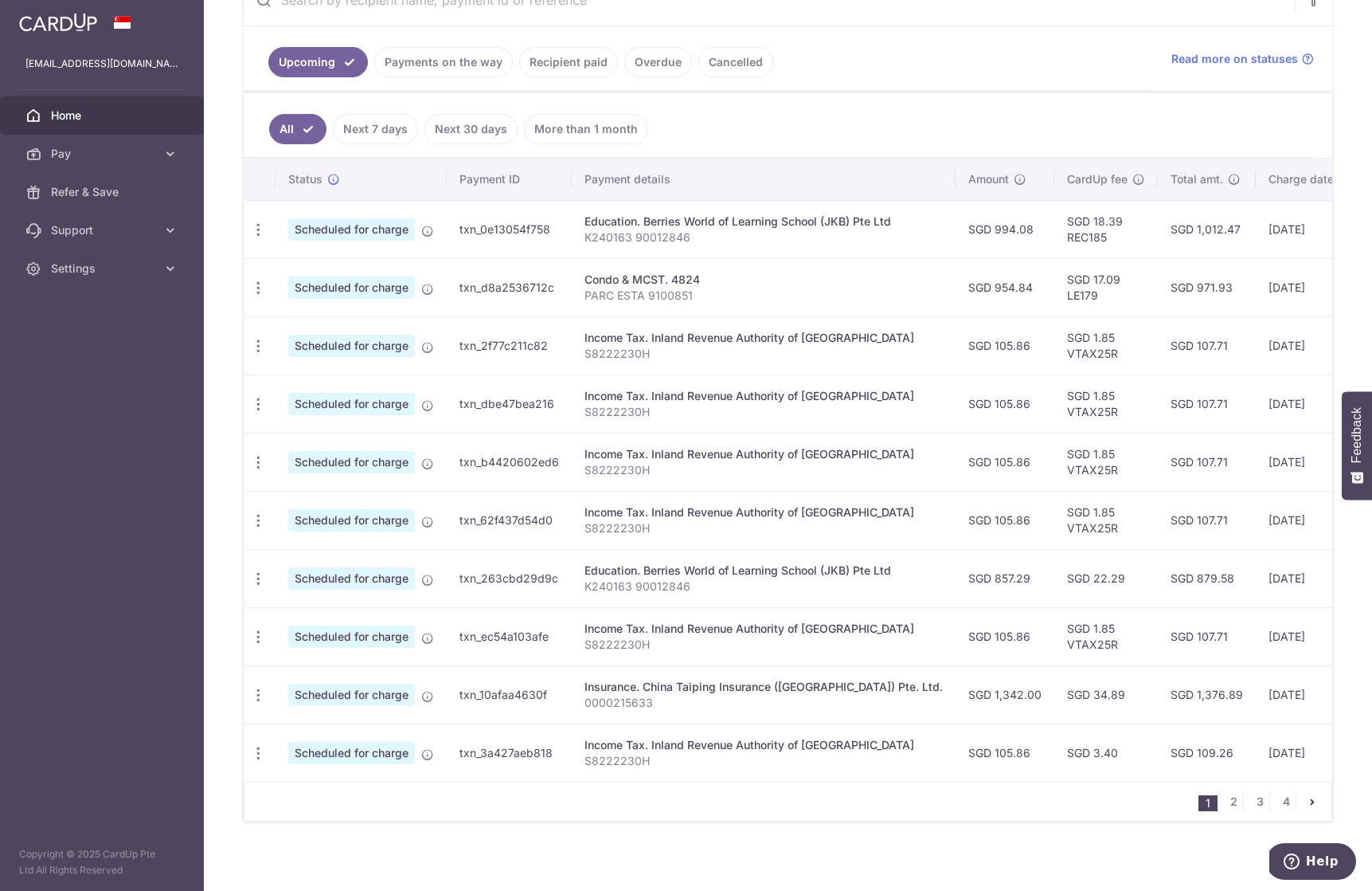
scroll to position [0, 0]
